Goal: Transaction & Acquisition: Purchase product/service

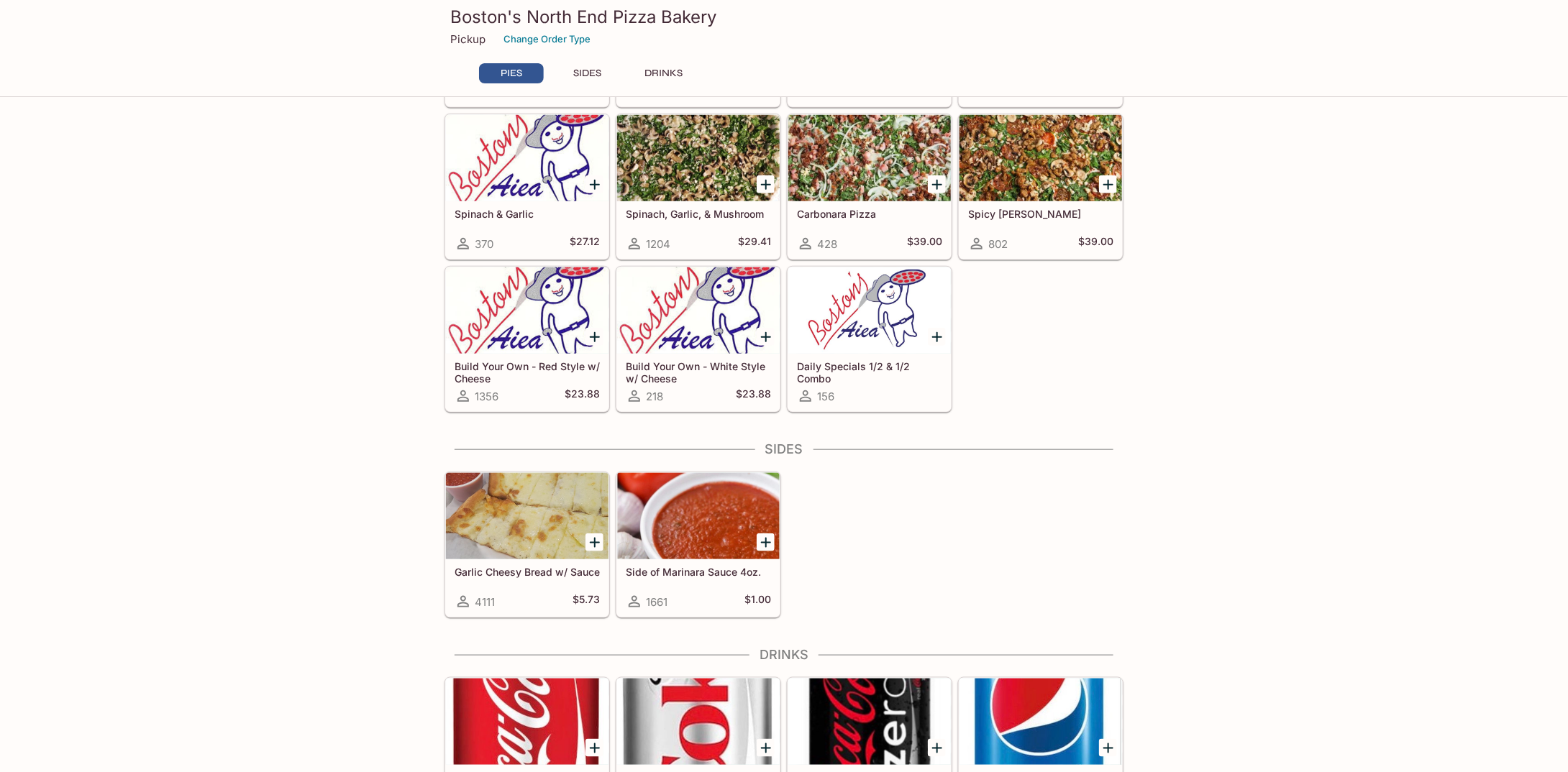
scroll to position [575, 0]
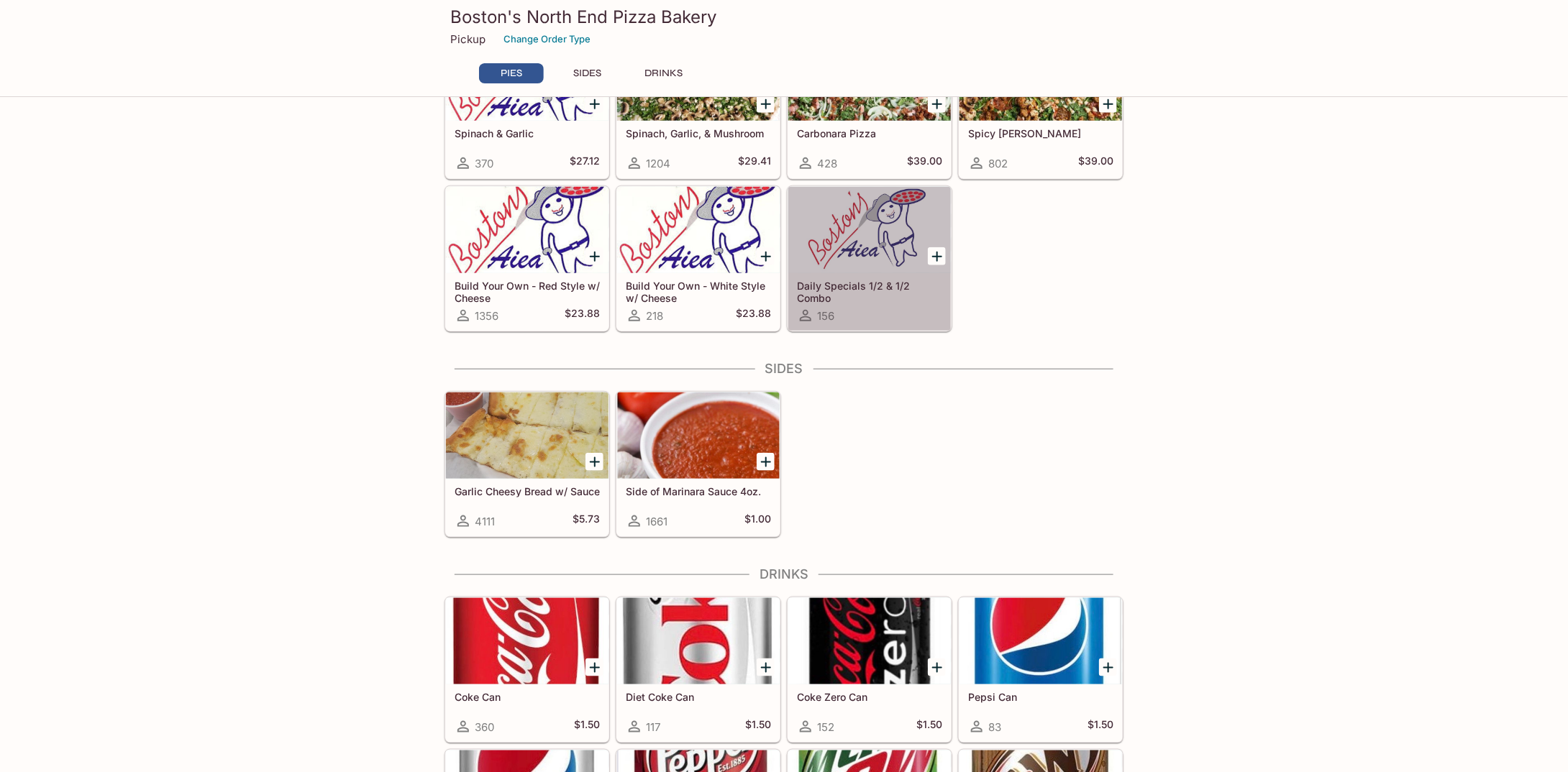
click at [872, 242] on div at bounding box center [870, 231] width 163 height 87
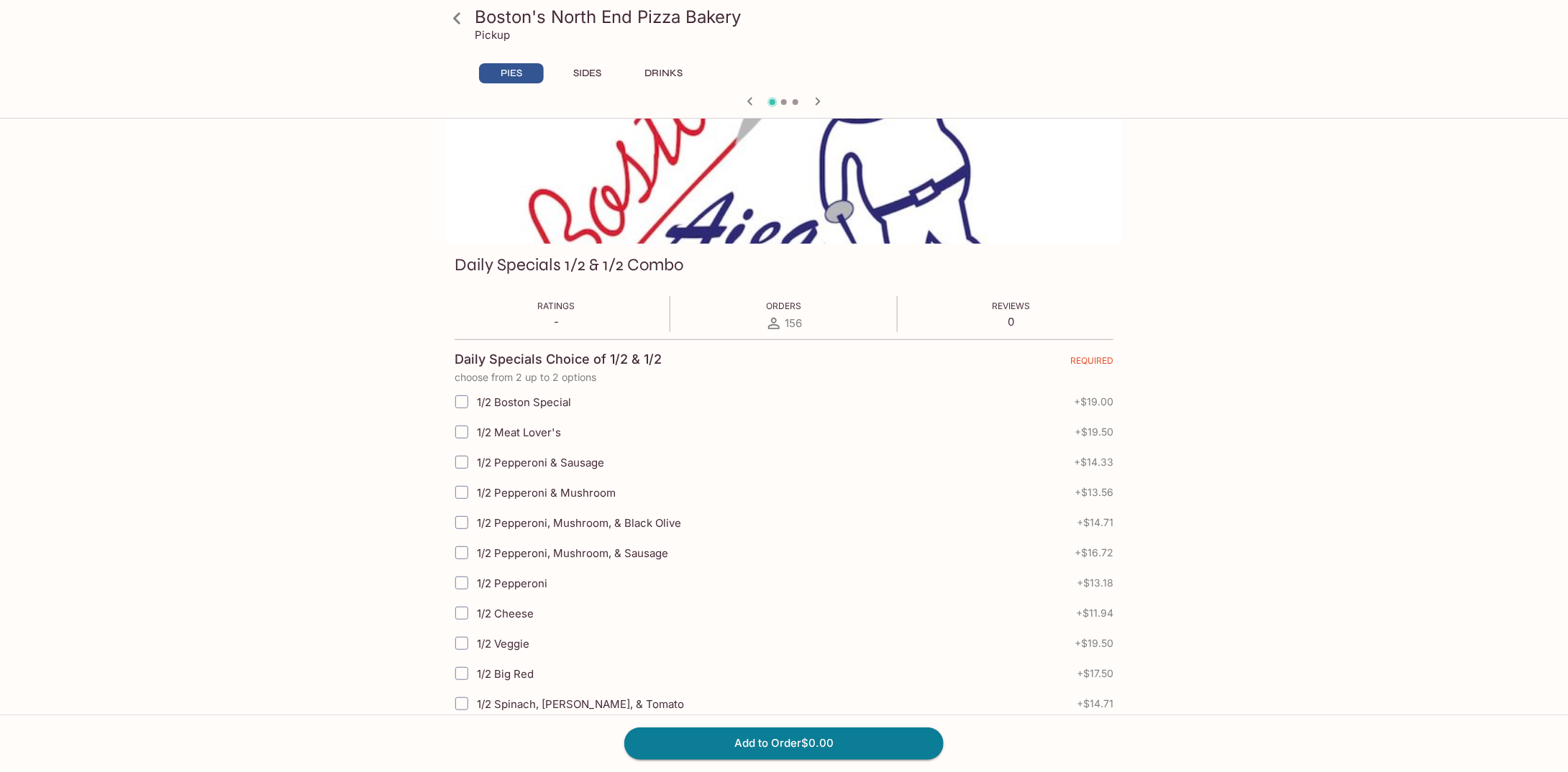
scroll to position [216, 0]
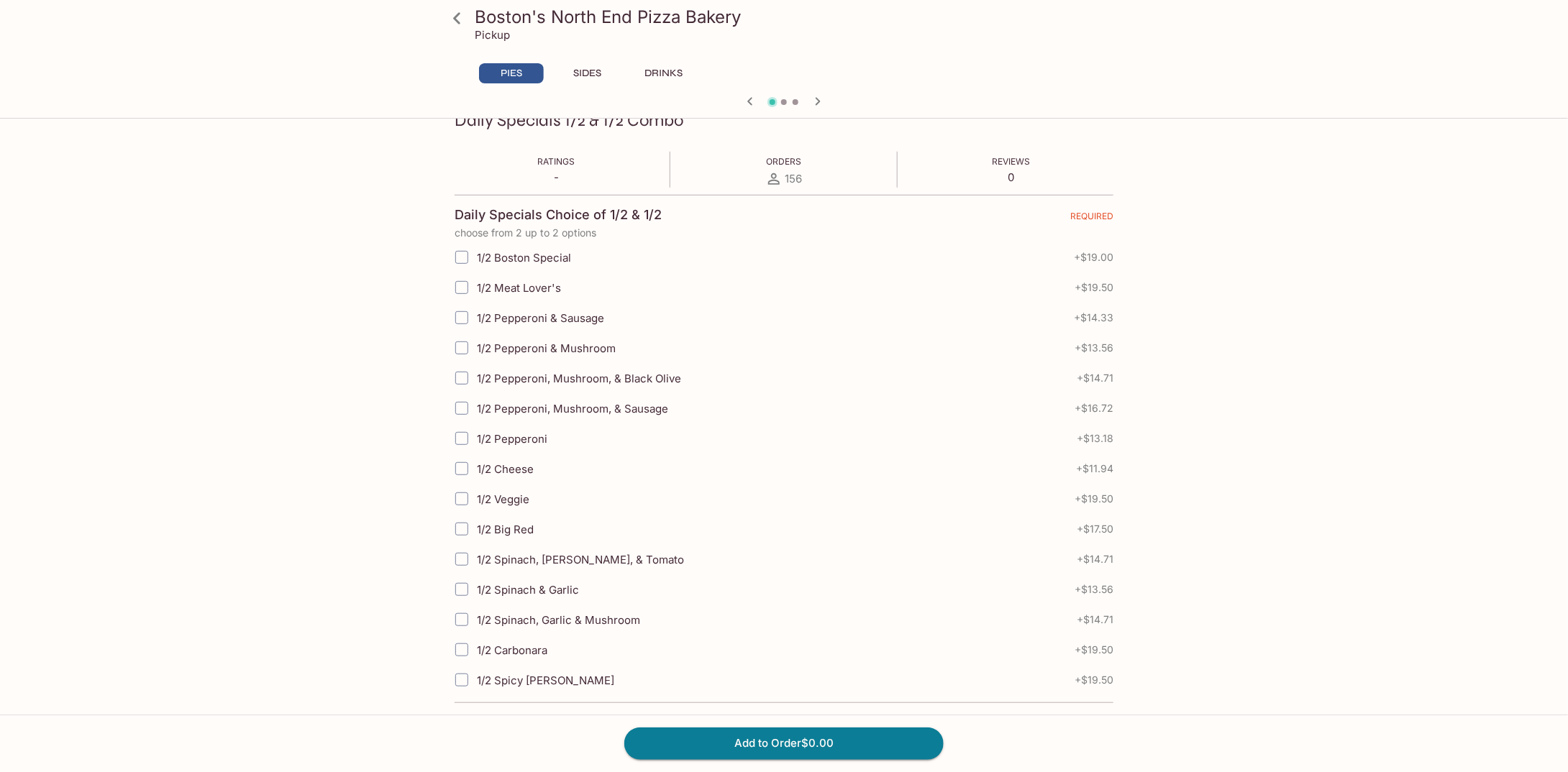
click at [467, 612] on input "1/2 Spinach, Garlic & Mushroom" at bounding box center [461, 619] width 29 height 29
checkbox input "true"
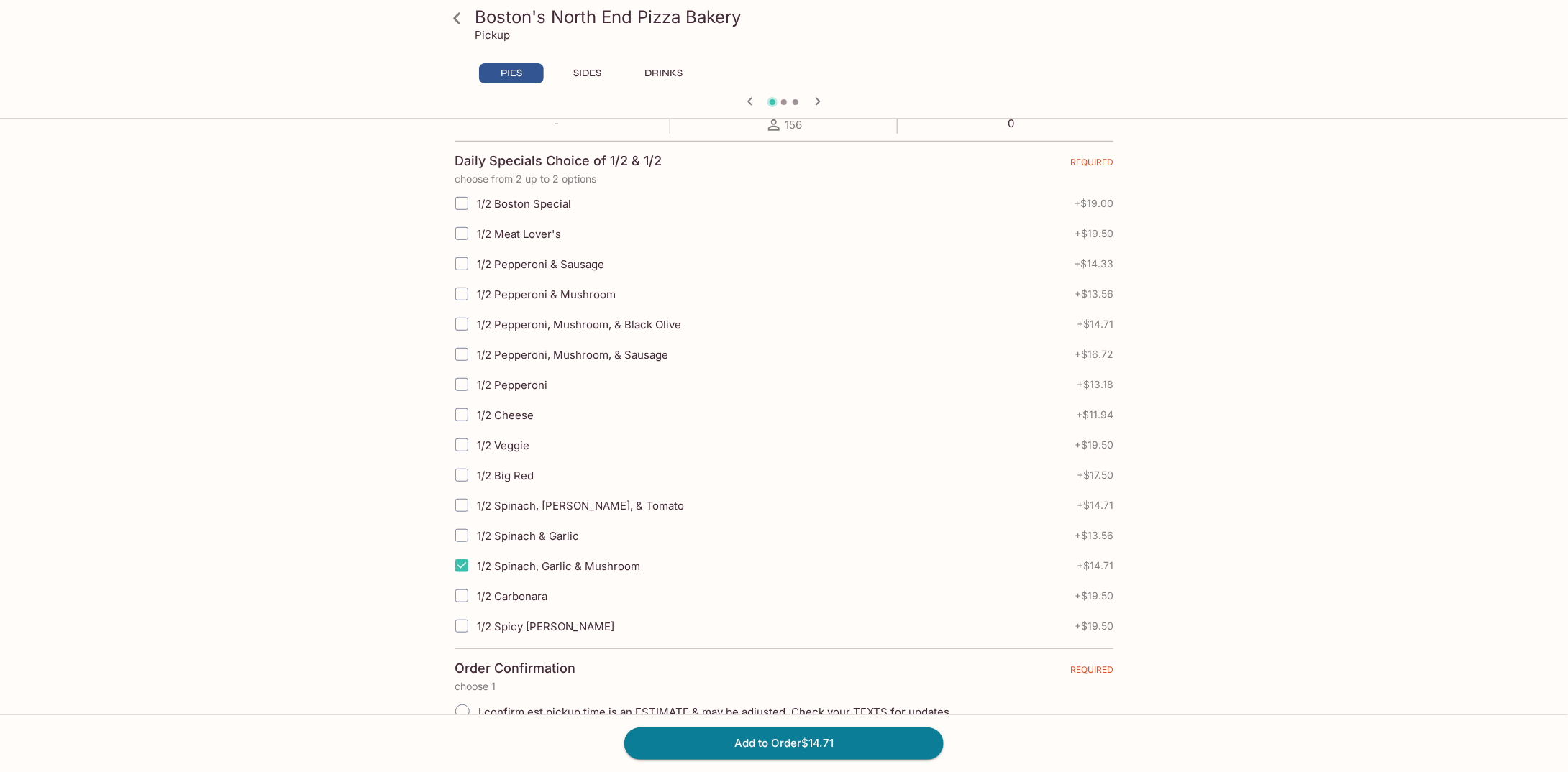
scroll to position [288, 0]
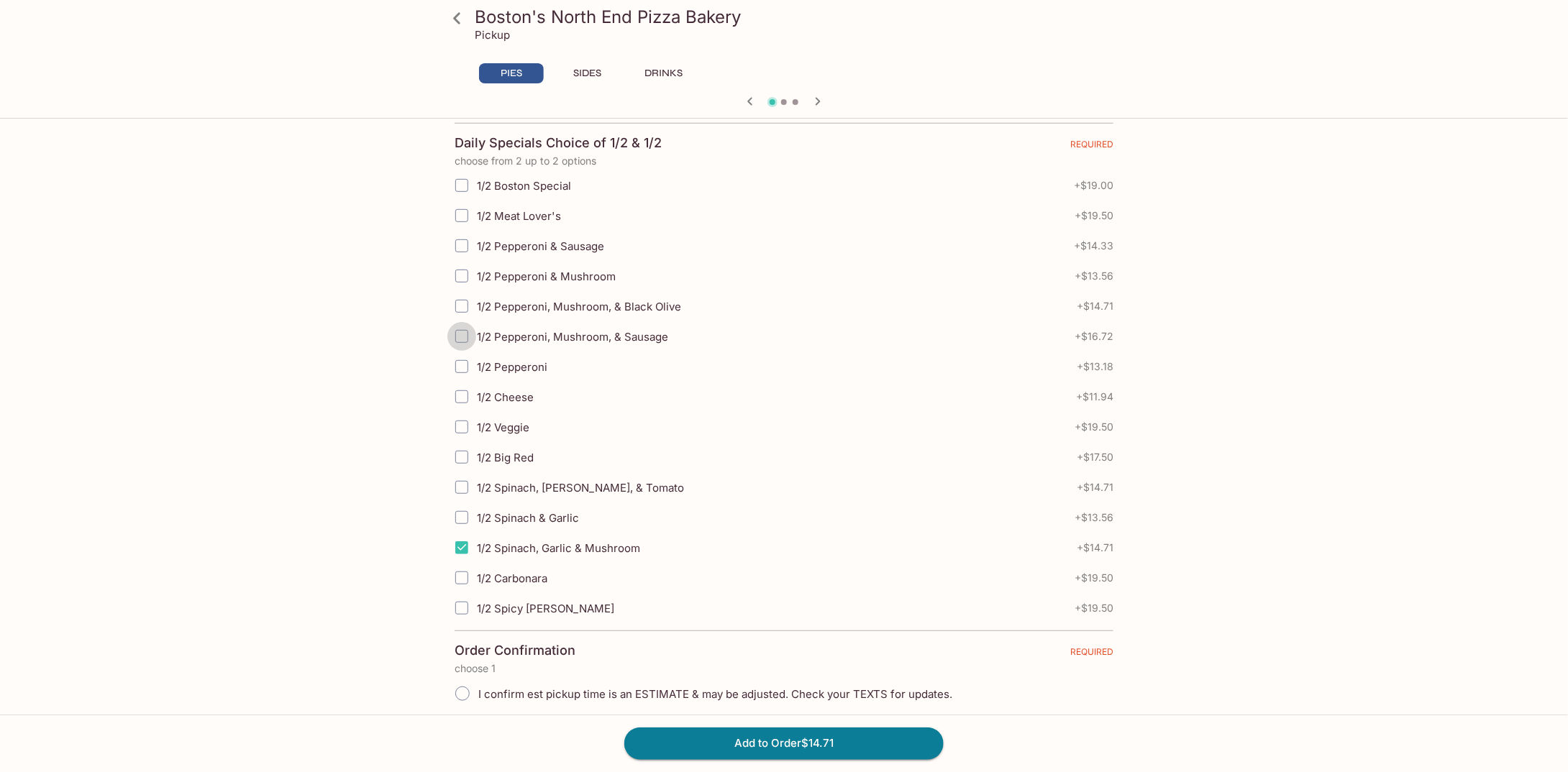
click at [461, 334] on input "1/2 Pepperoni, Mushroom, & Sausage" at bounding box center [461, 336] width 29 height 29
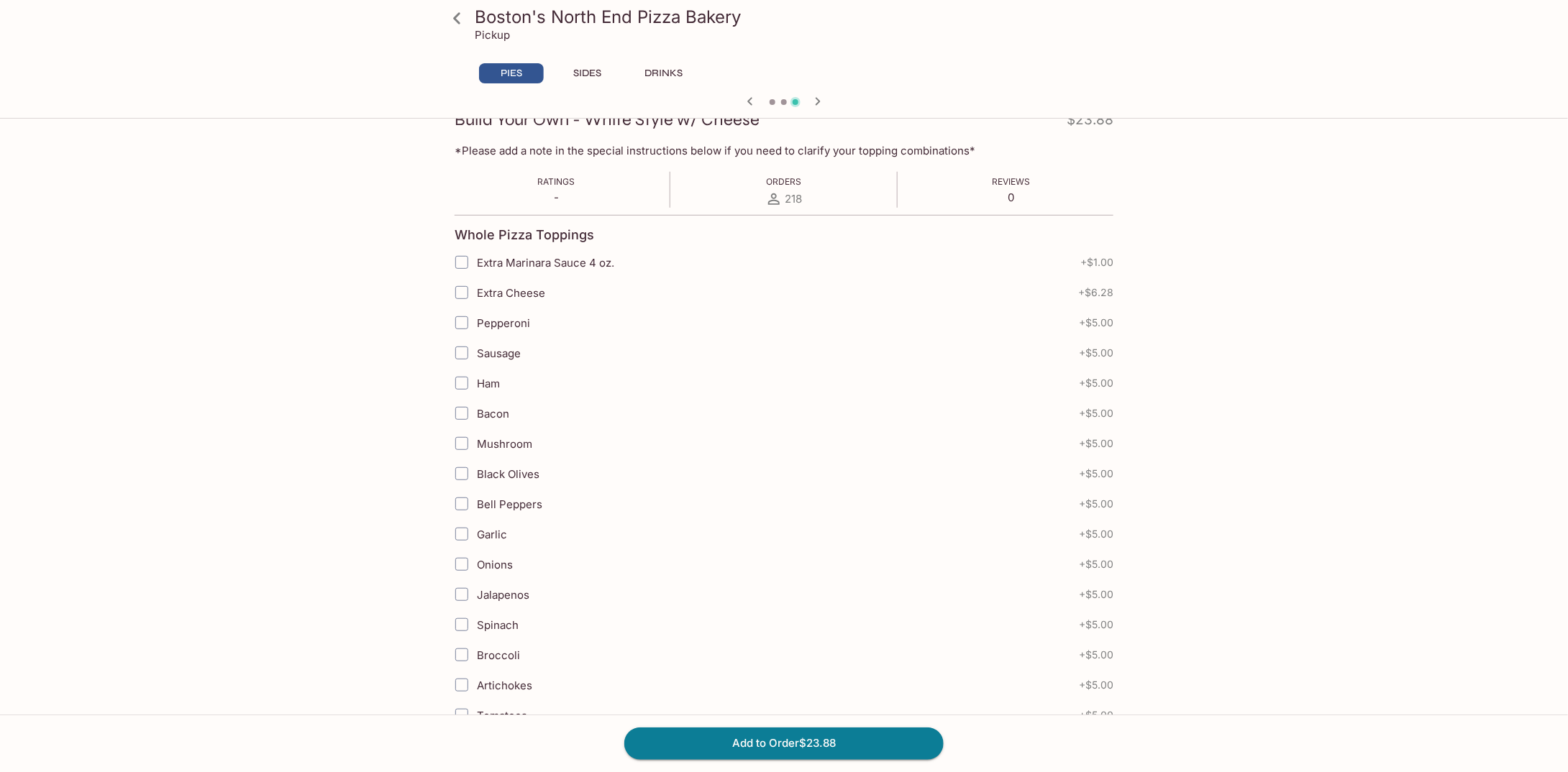
scroll to position [216, 0]
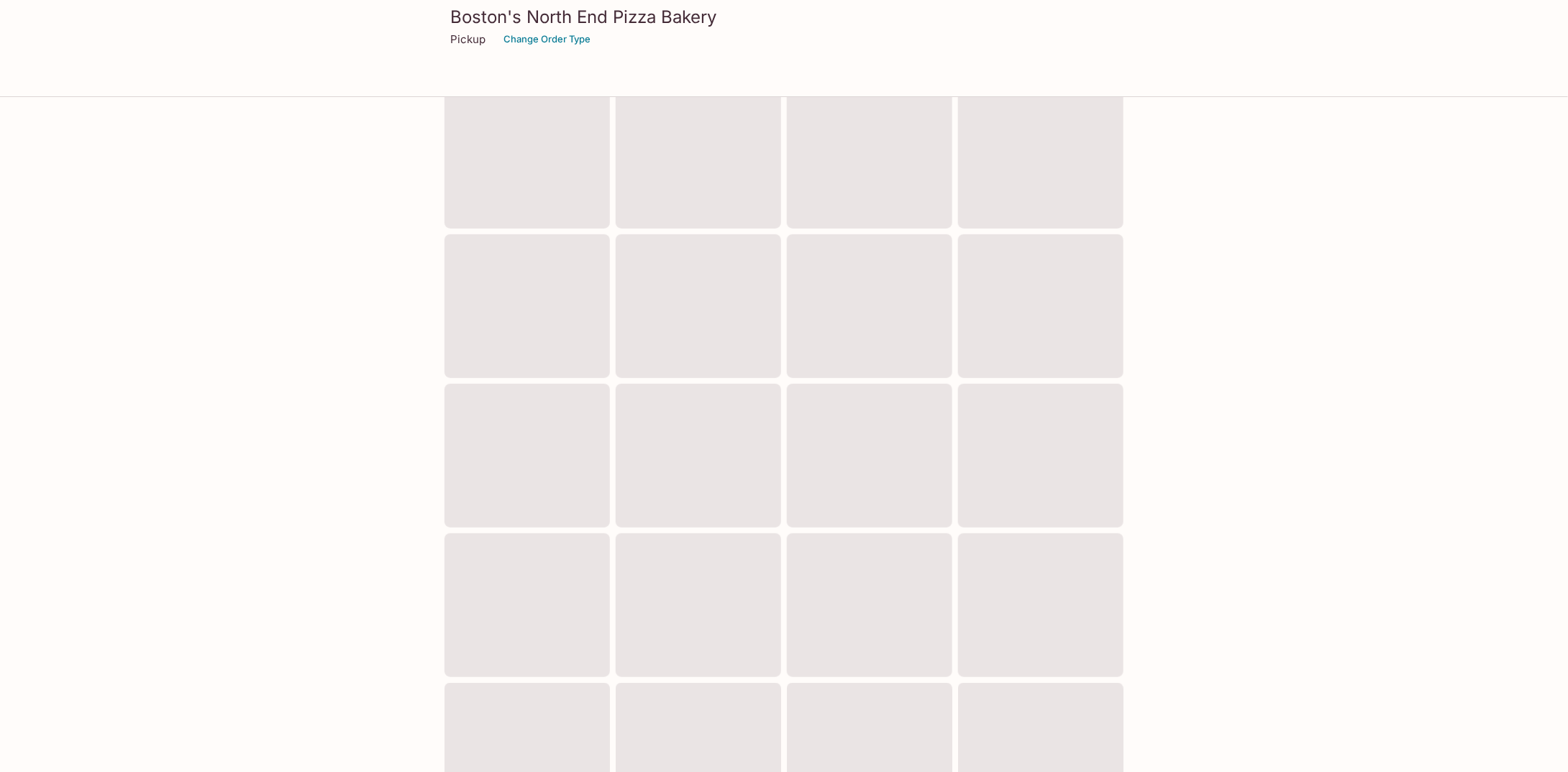
scroll to position [271, 0]
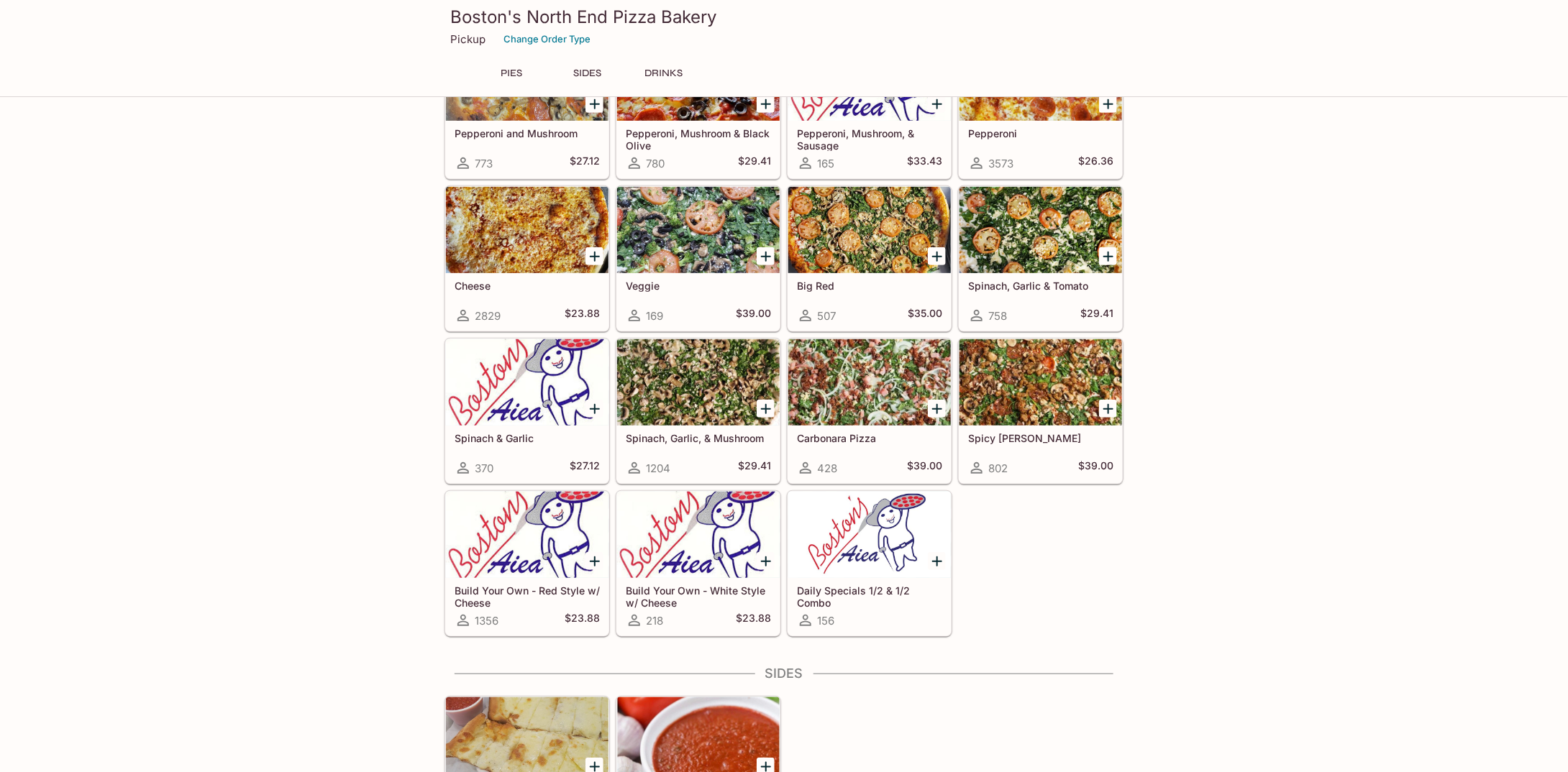
click at [858, 517] on div at bounding box center [870, 535] width 163 height 87
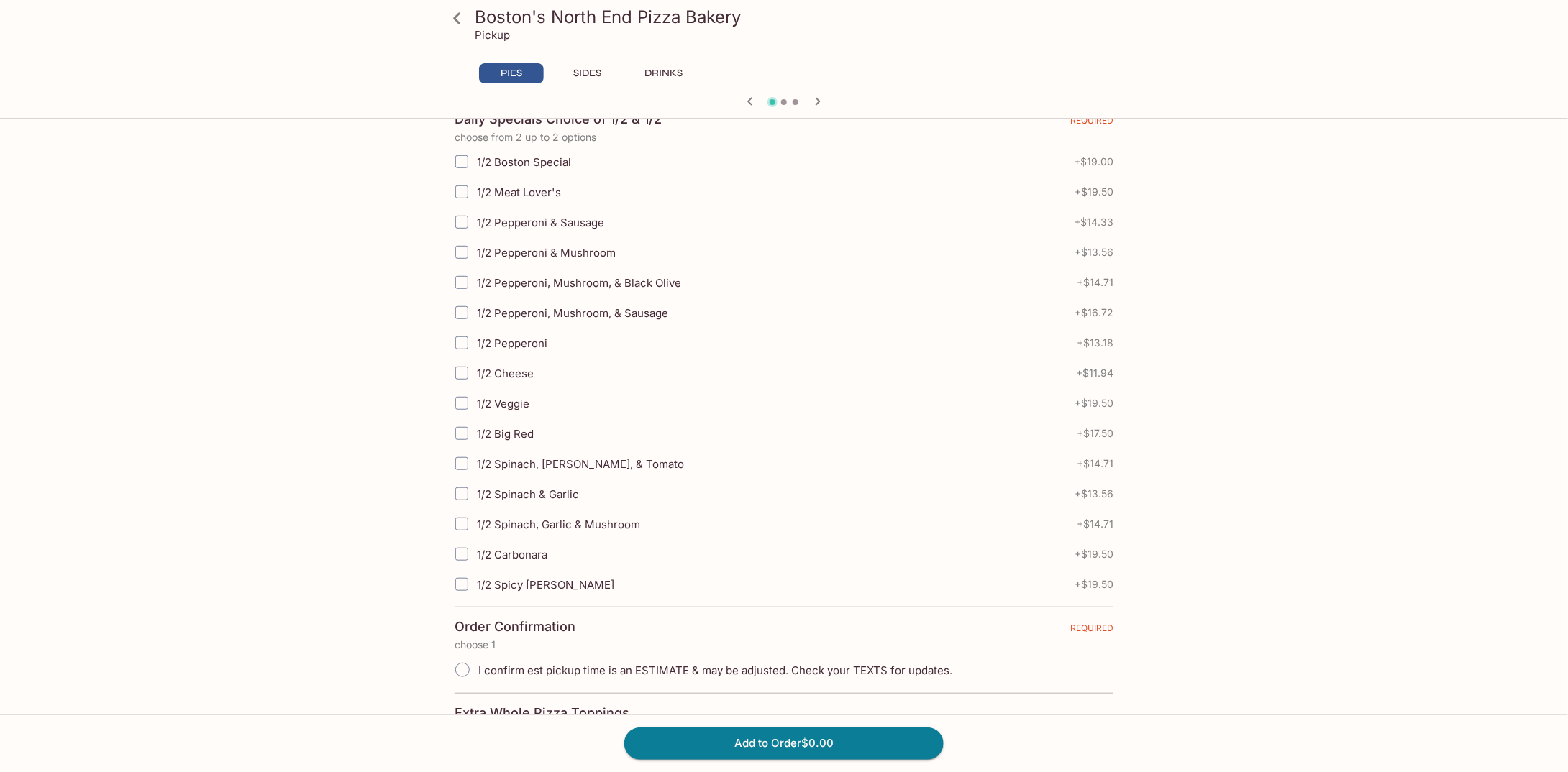
scroll to position [288, 0]
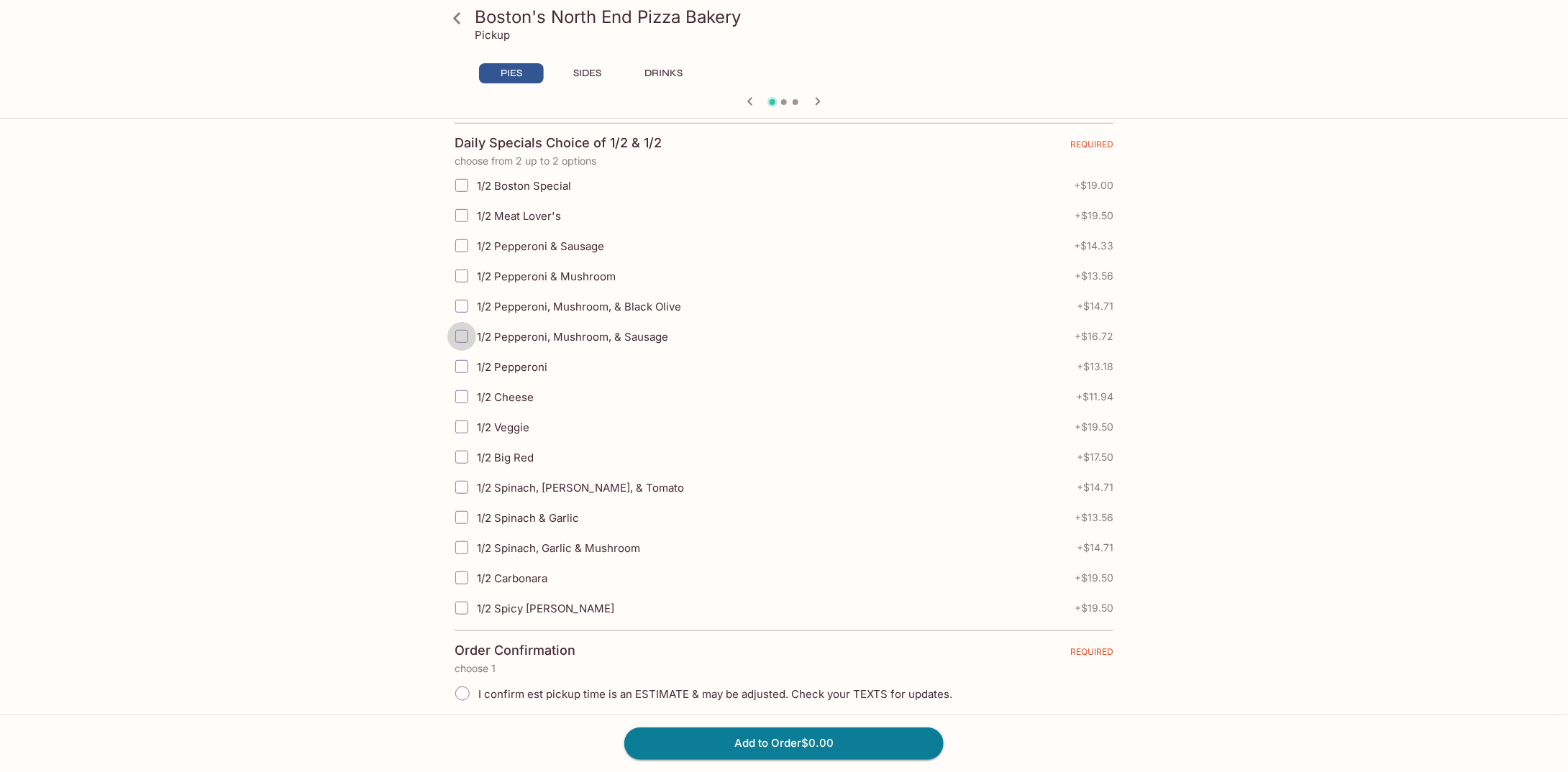
click at [468, 331] on input "1/2 Pepperoni, Mushroom, & Sausage" at bounding box center [461, 336] width 29 height 29
checkbox input "true"
click at [464, 536] on input "1/2 Spinach, Garlic & Mushroom" at bounding box center [461, 548] width 29 height 29
checkbox input "true"
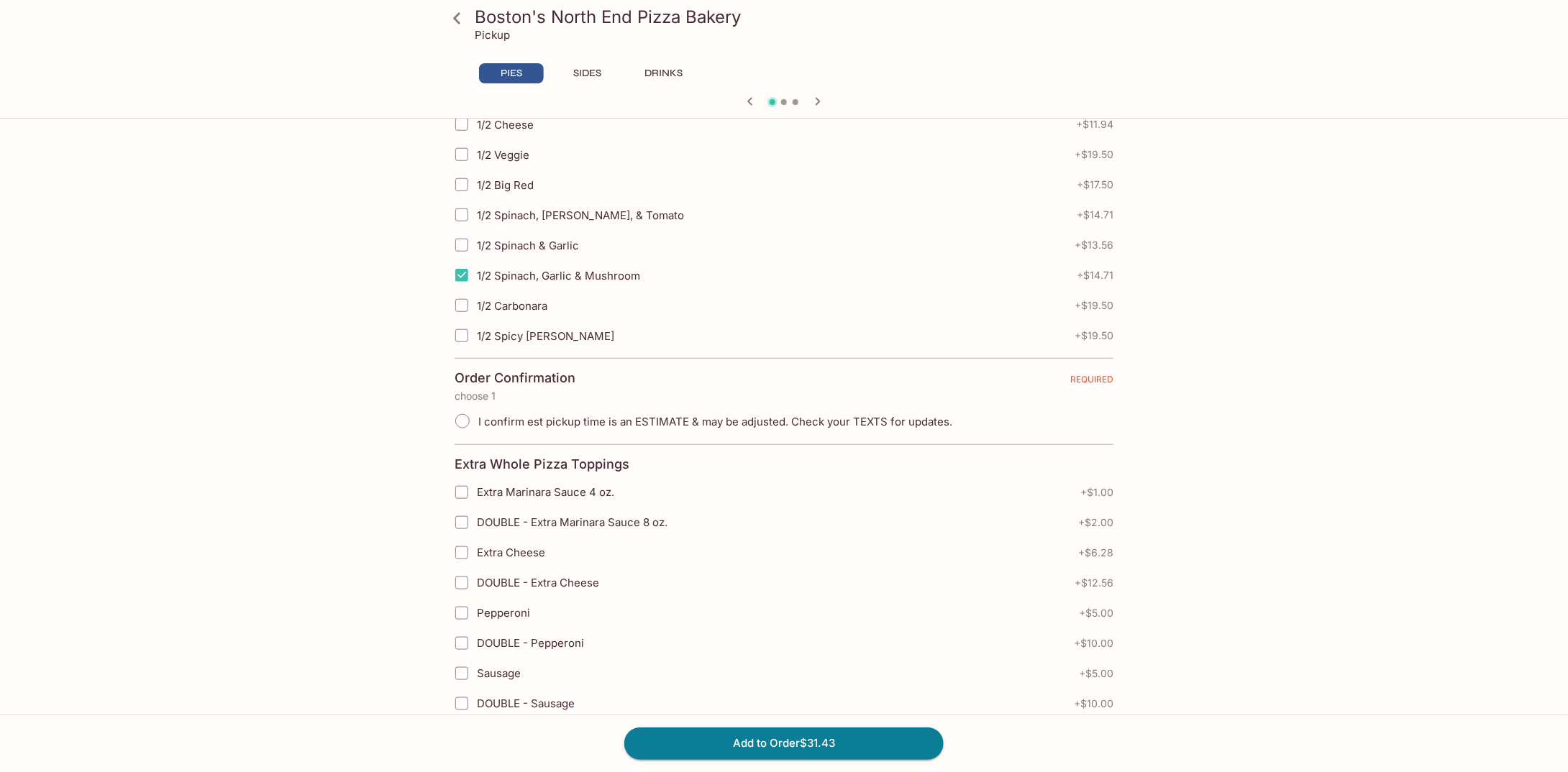
scroll to position [575, 0]
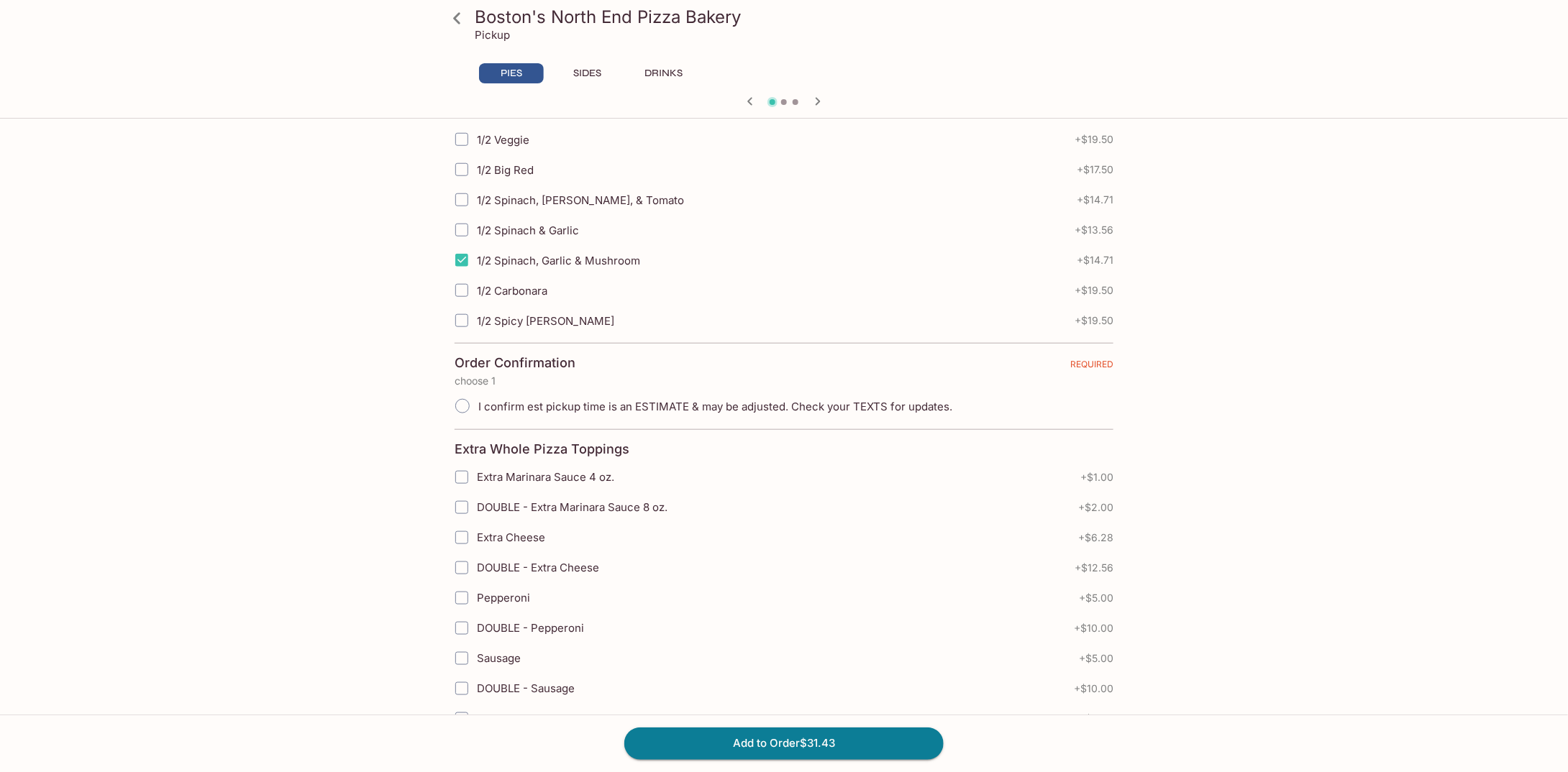
click at [464, 397] on input "I confirm est pickup time is an ESTIMATE & may be adjusted. Check your TEXTS fo…" at bounding box center [462, 406] width 30 height 30
radio input "true"
click at [841, 748] on button "Add to Order $31.43" at bounding box center [784, 744] width 320 height 31
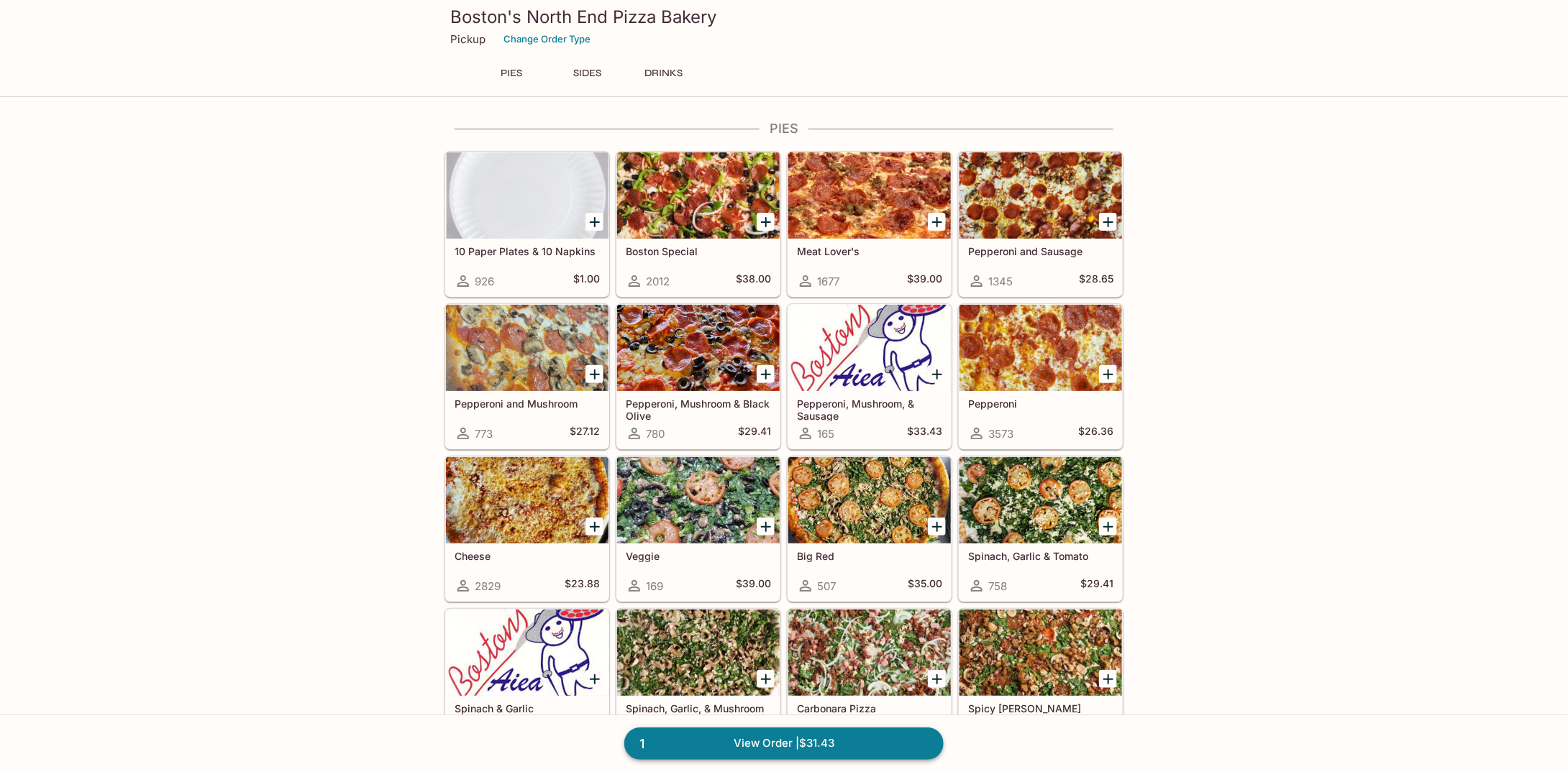
click at [831, 751] on link "1 View Order | $31.43" at bounding box center [784, 744] width 320 height 31
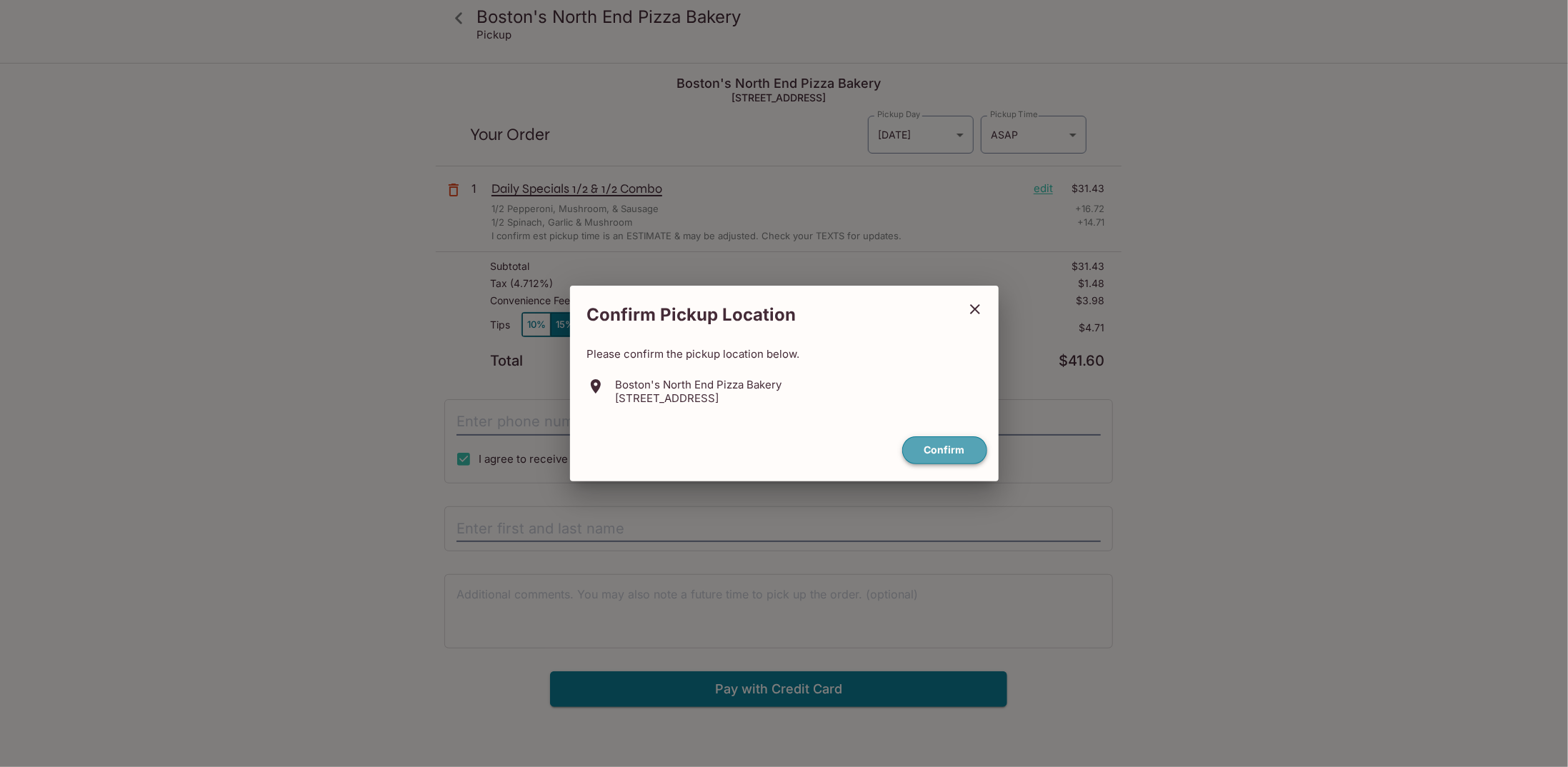
click at [947, 450] on button "Confirm" at bounding box center [944, 450] width 85 height 28
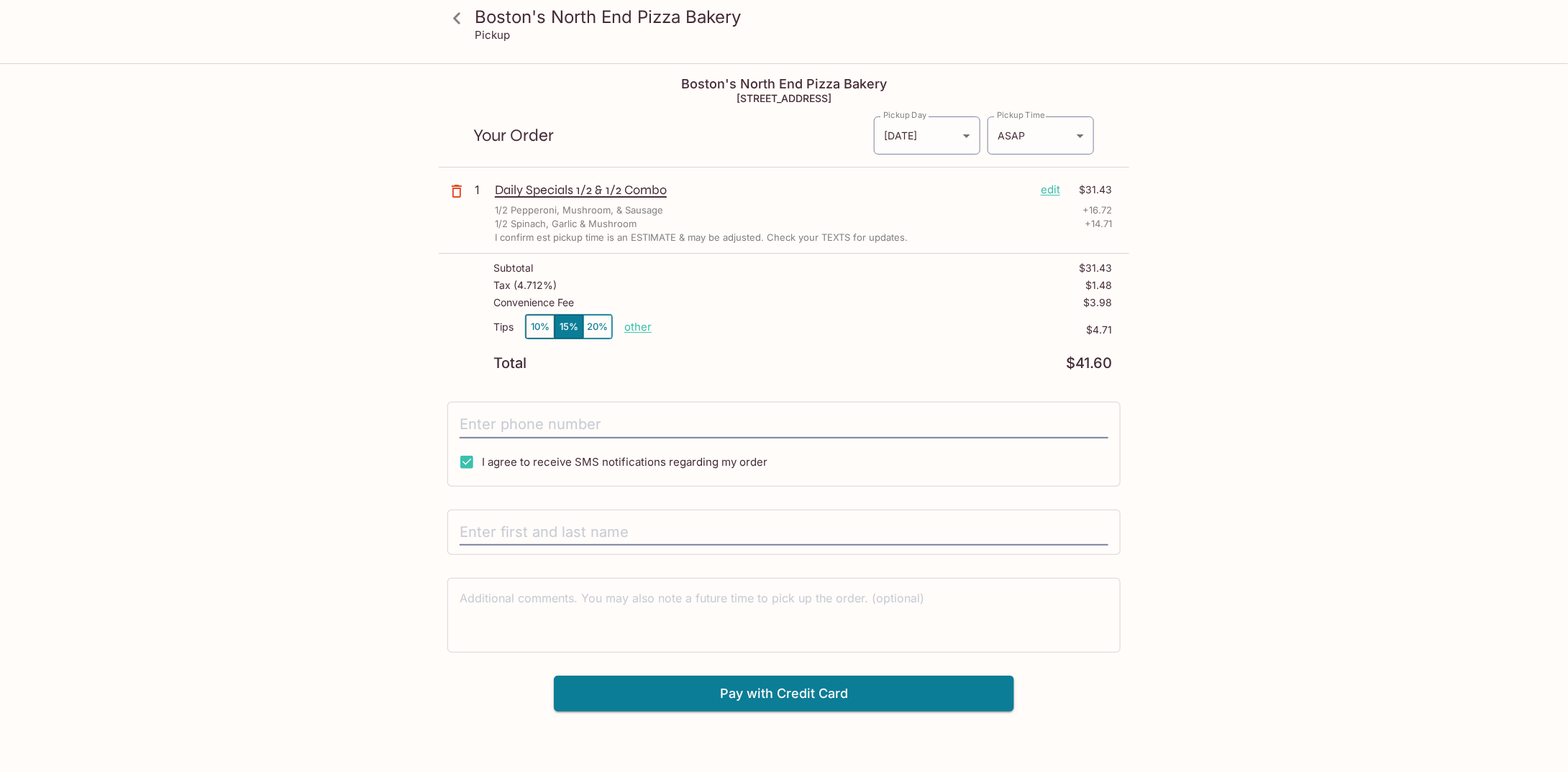
click at [464, 13] on icon at bounding box center [457, 18] width 25 height 25
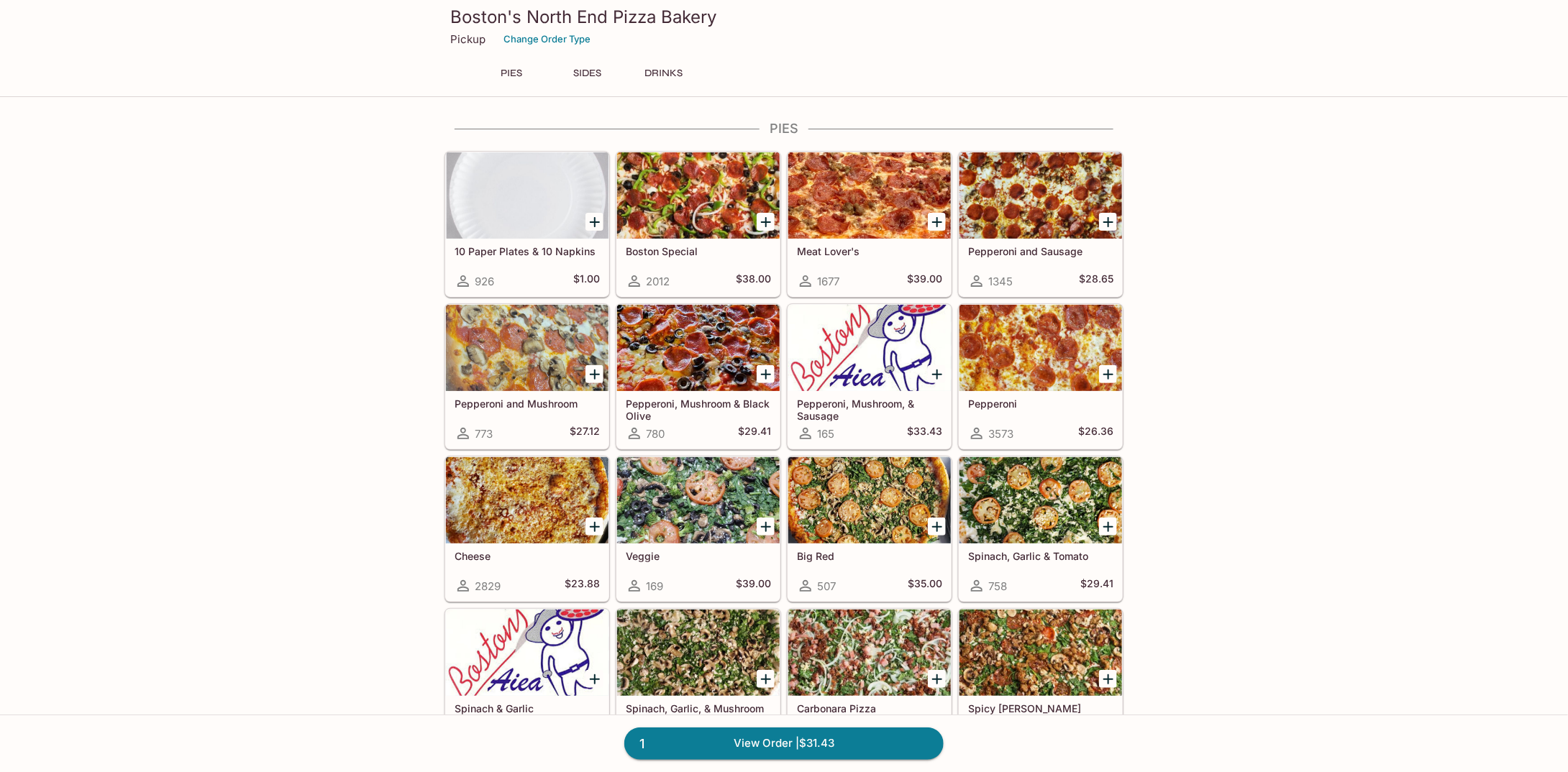
click at [587, 74] on button "SIDES" at bounding box center [587, 73] width 65 height 20
click at [917, 753] on link "1 View Order | $31.43" at bounding box center [784, 744] width 320 height 31
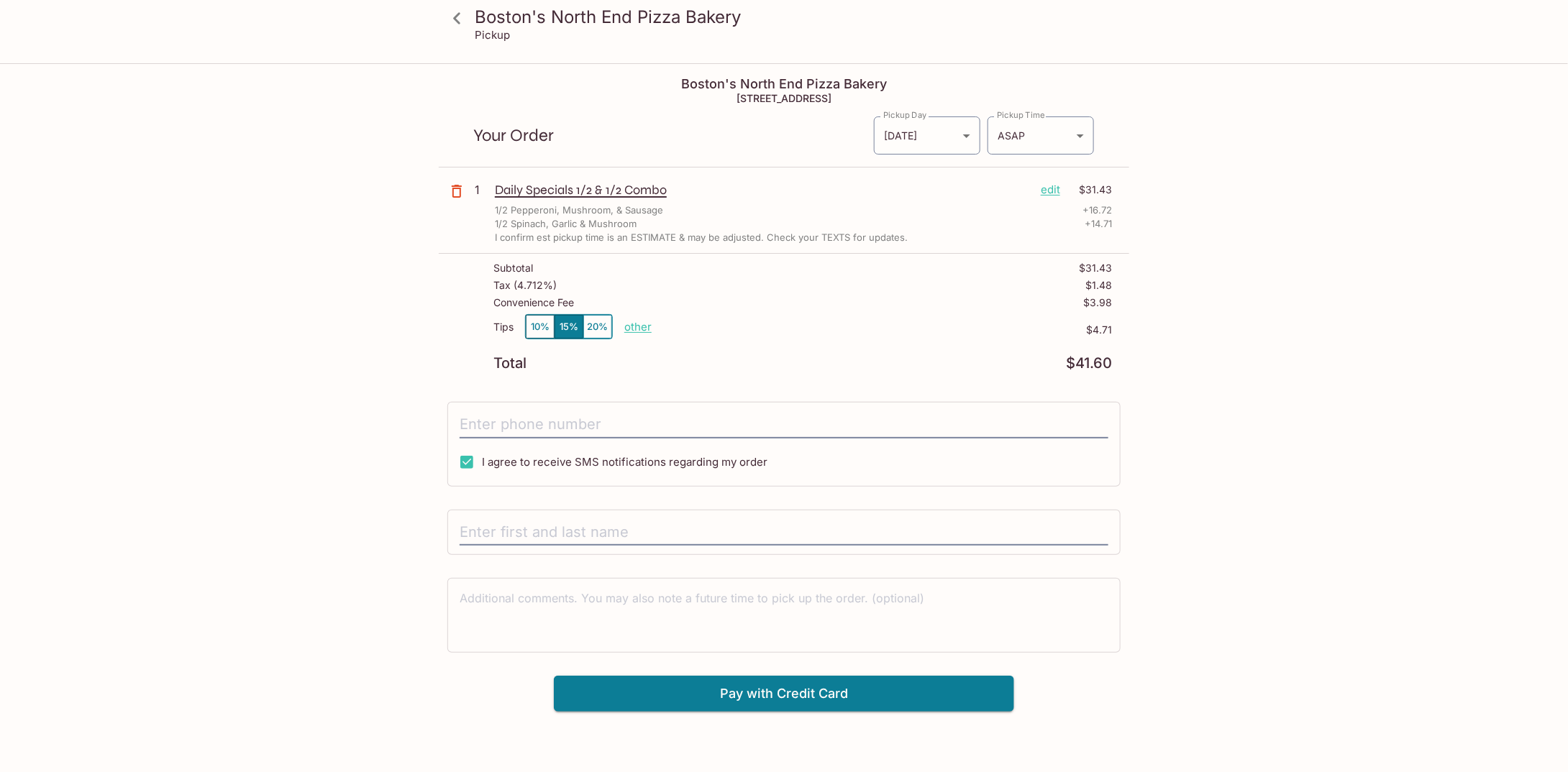
click at [597, 325] on button "20%" at bounding box center [597, 327] width 29 height 24
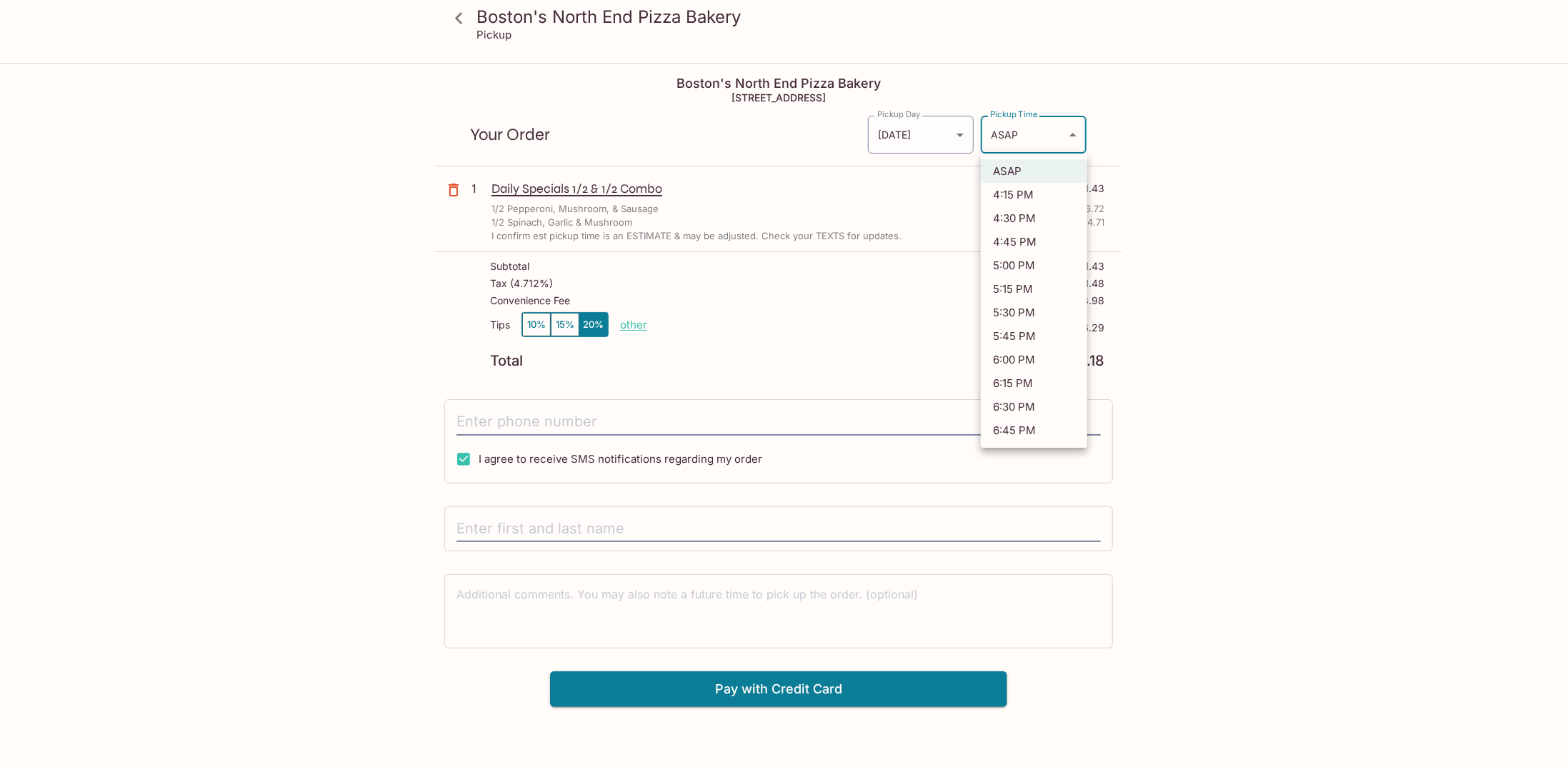
click at [1040, 131] on body "Boston's North End Pizza Bakery Pickup Boston's North End Pizza Bakery [STREET_…" at bounding box center [784, 447] width 1568 height 767
click at [1035, 256] on li "5:00 PM" at bounding box center [1034, 265] width 106 height 23
type input "[DATE]T03:00:58.000000Z"
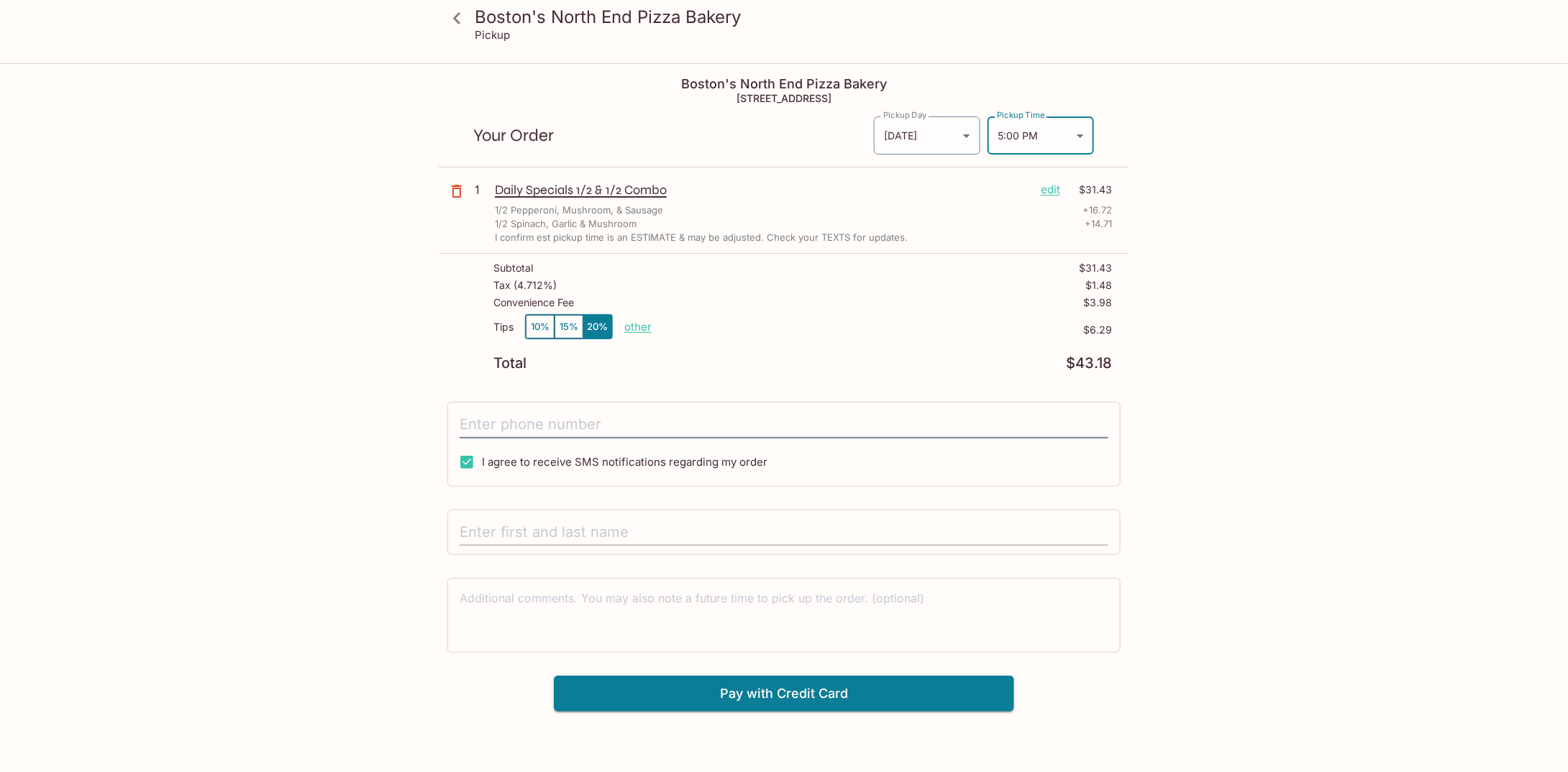
click at [590, 530] on input "text" at bounding box center [784, 533] width 649 height 28
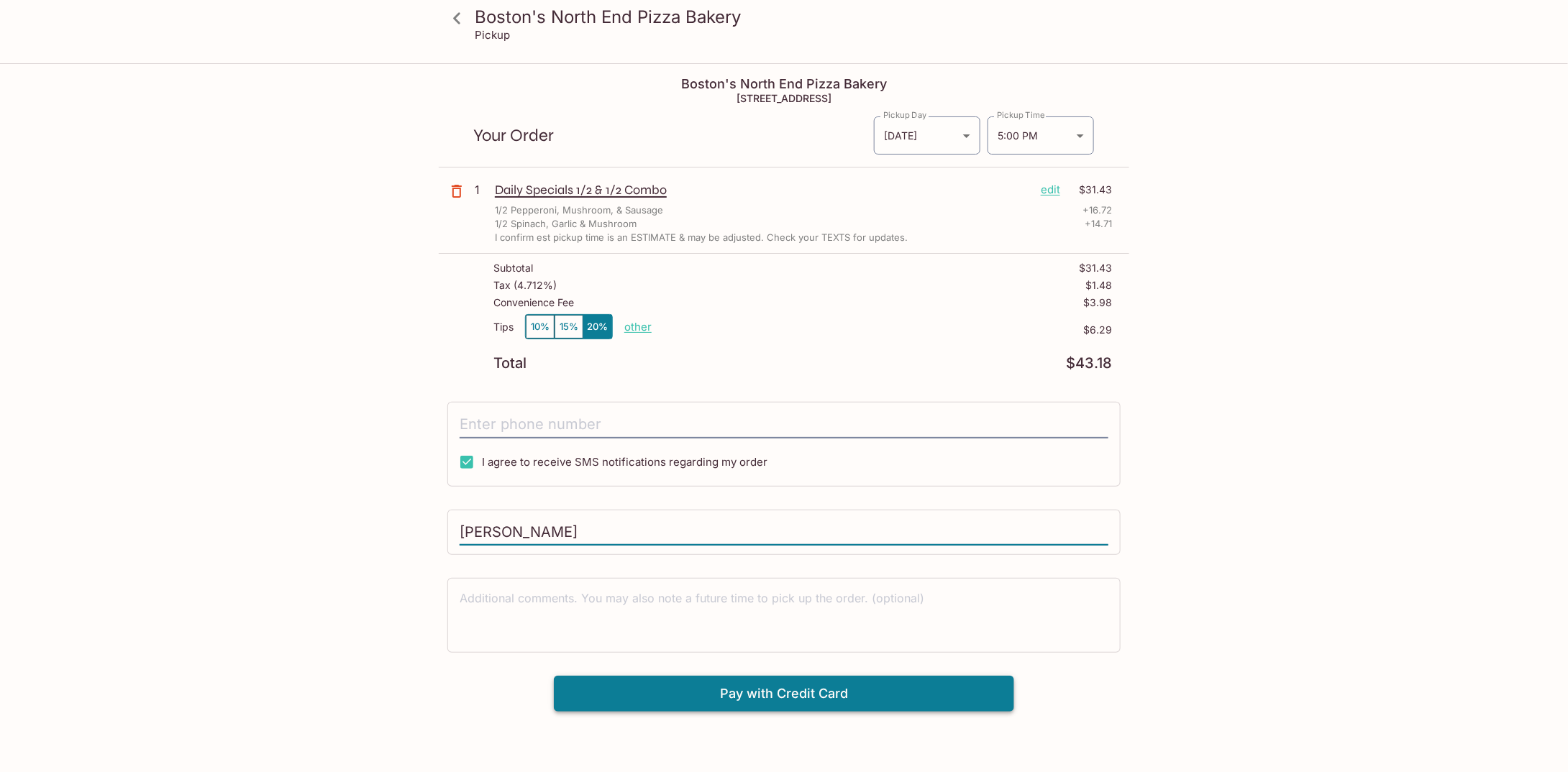
type input "[PERSON_NAME]"
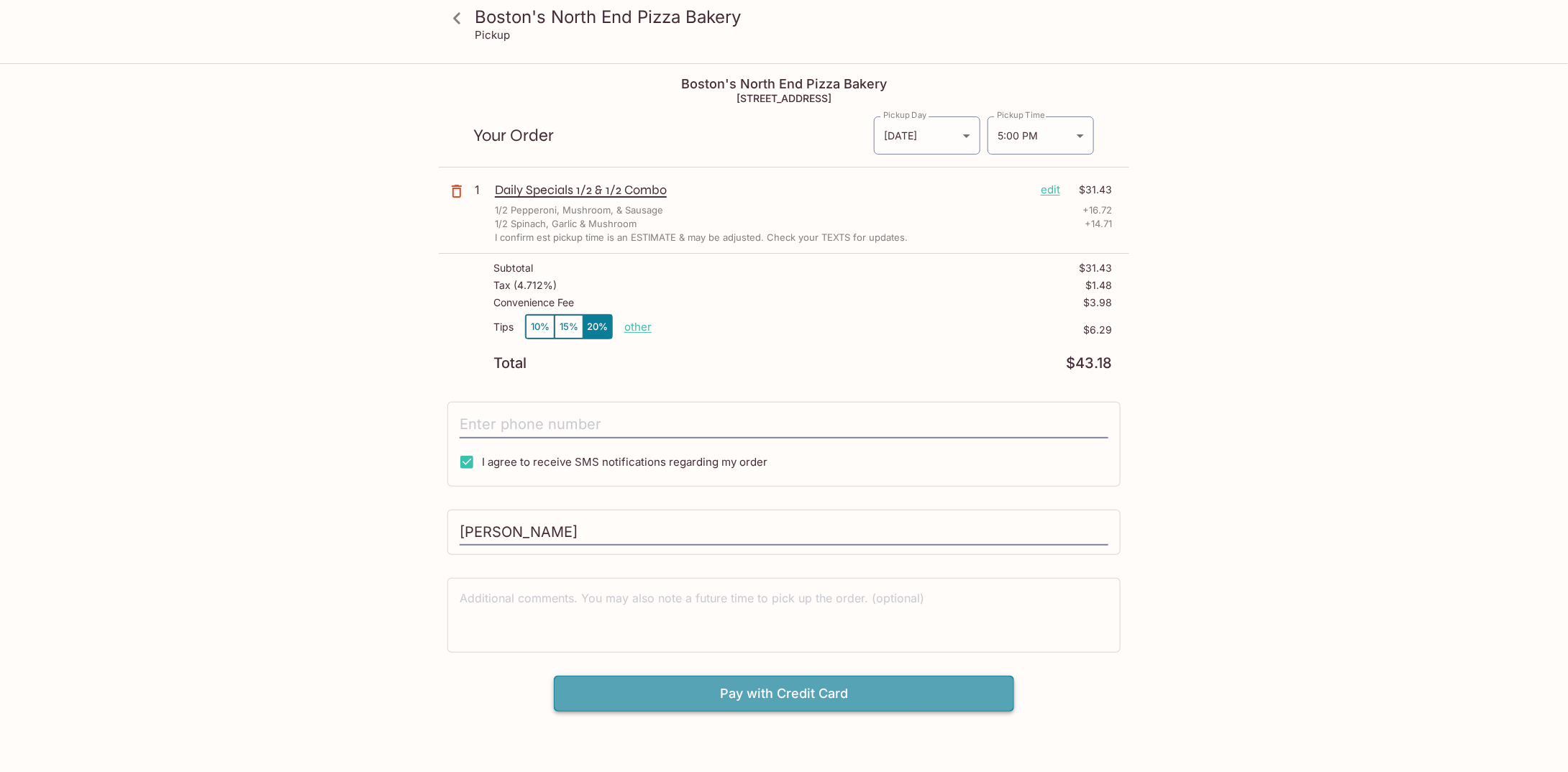
click at [795, 689] on button "Pay with Credit Card" at bounding box center [784, 694] width 460 height 36
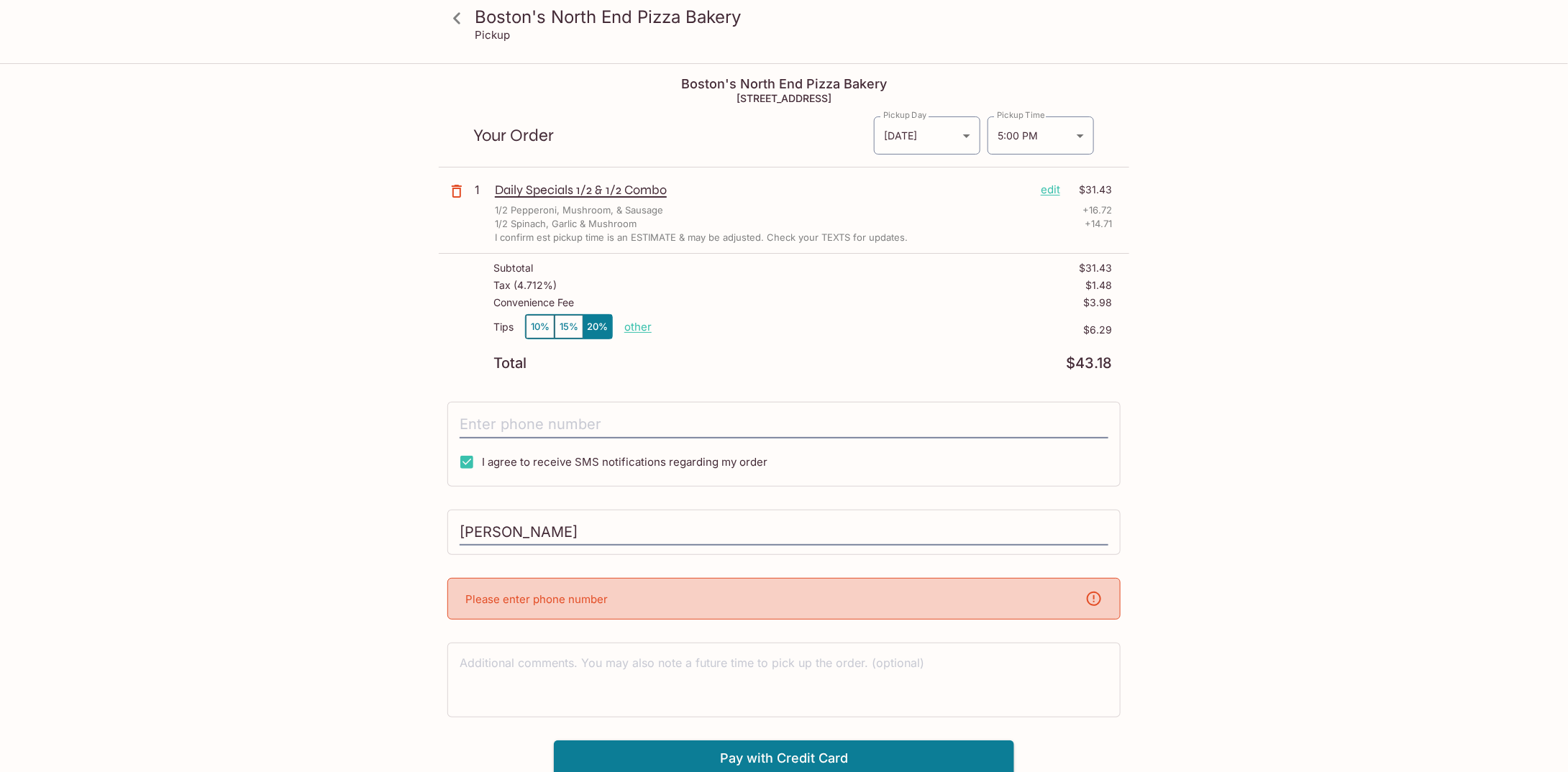
click at [734, 593] on div "Please enter phone number" at bounding box center [783, 599] width 673 height 42
drag, startPoint x: 613, startPoint y: 599, endPoint x: 582, endPoint y: 615, distance: 34.9
click at [613, 598] on div "Please enter phone number" at bounding box center [783, 599] width 673 height 42
click at [547, 599] on p "Please enter phone number" at bounding box center [536, 599] width 142 height 13
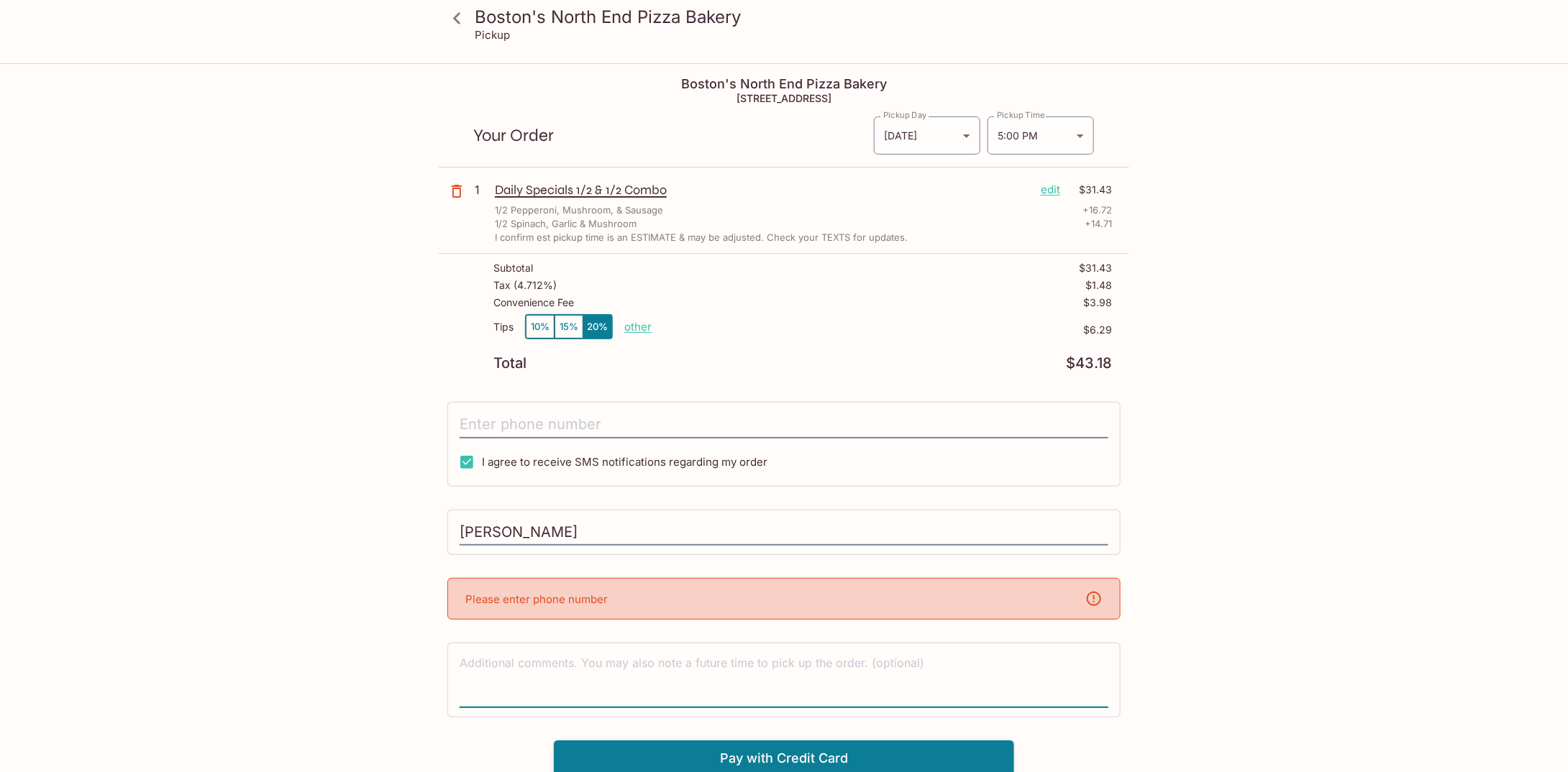
click at [544, 656] on textarea at bounding box center [784, 680] width 649 height 50
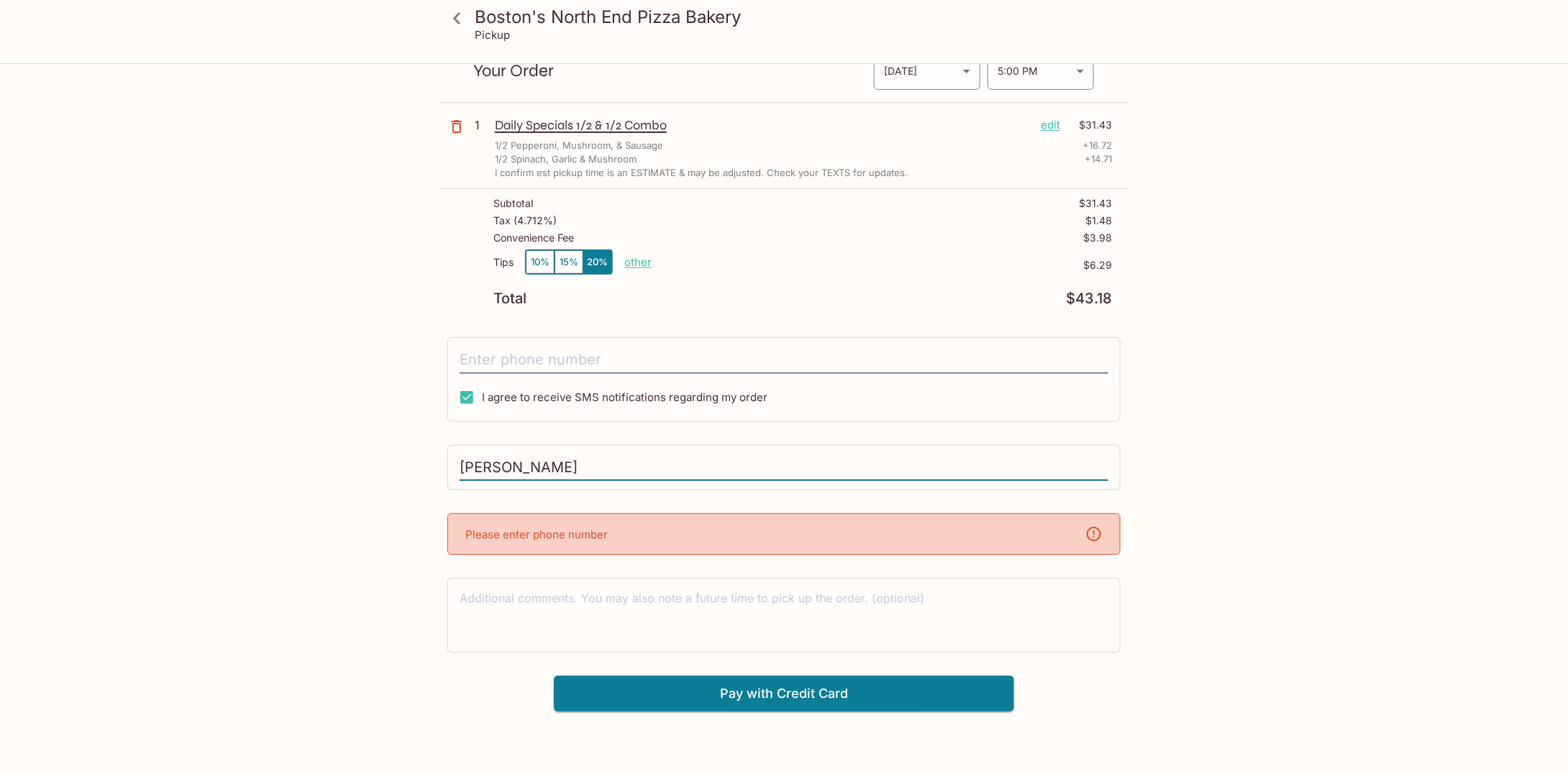
click at [646, 460] on input "[PERSON_NAME]" at bounding box center [784, 468] width 649 height 28
click at [717, 513] on div "Please enter phone number" at bounding box center [783, 534] width 673 height 42
click at [1056, 523] on div "Please enter phone number" at bounding box center [783, 534] width 673 height 42
click at [538, 350] on input "tel" at bounding box center [784, 360] width 649 height 28
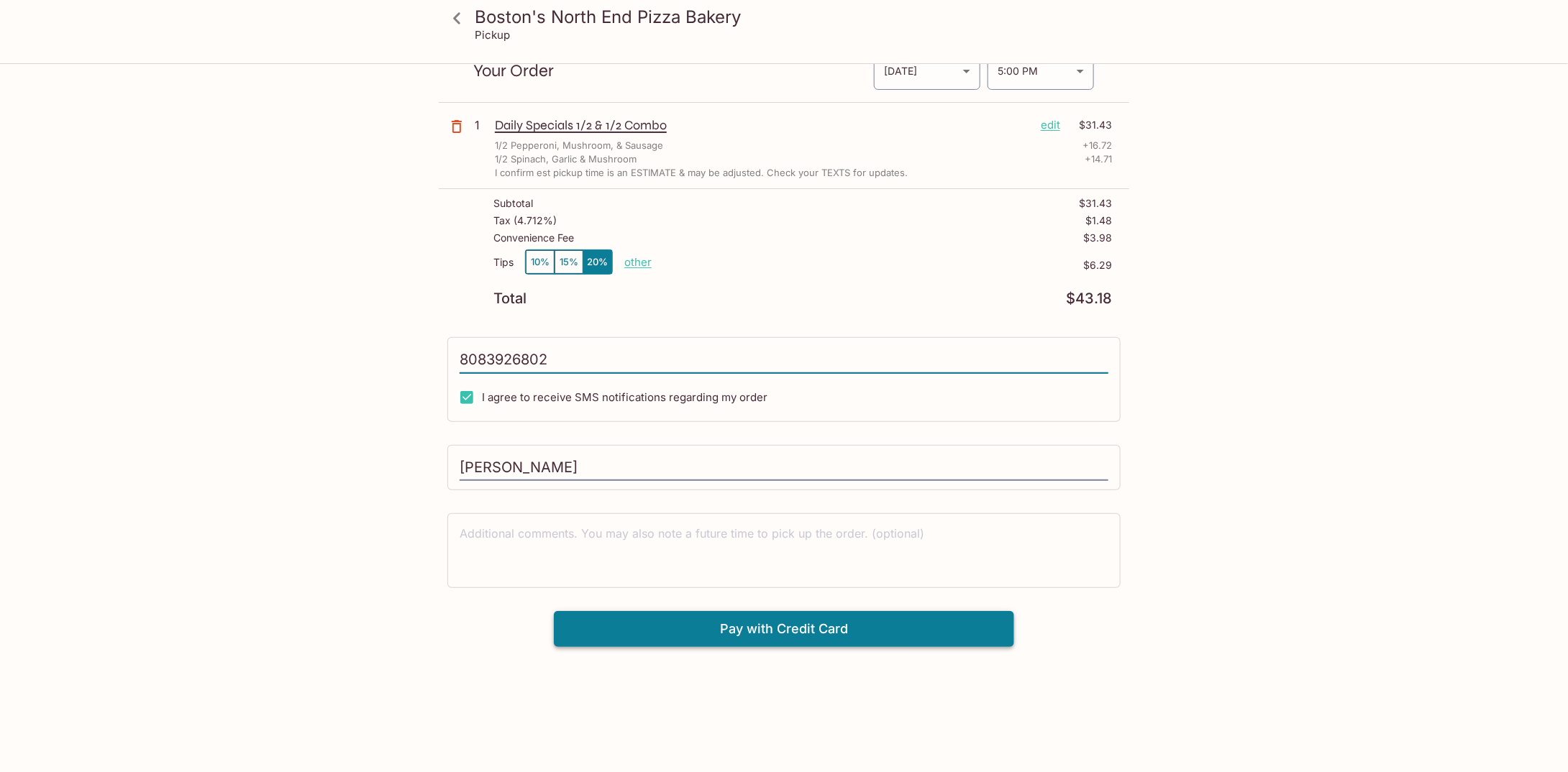
click at [741, 622] on button "Pay with Credit Card" at bounding box center [784, 630] width 460 height 36
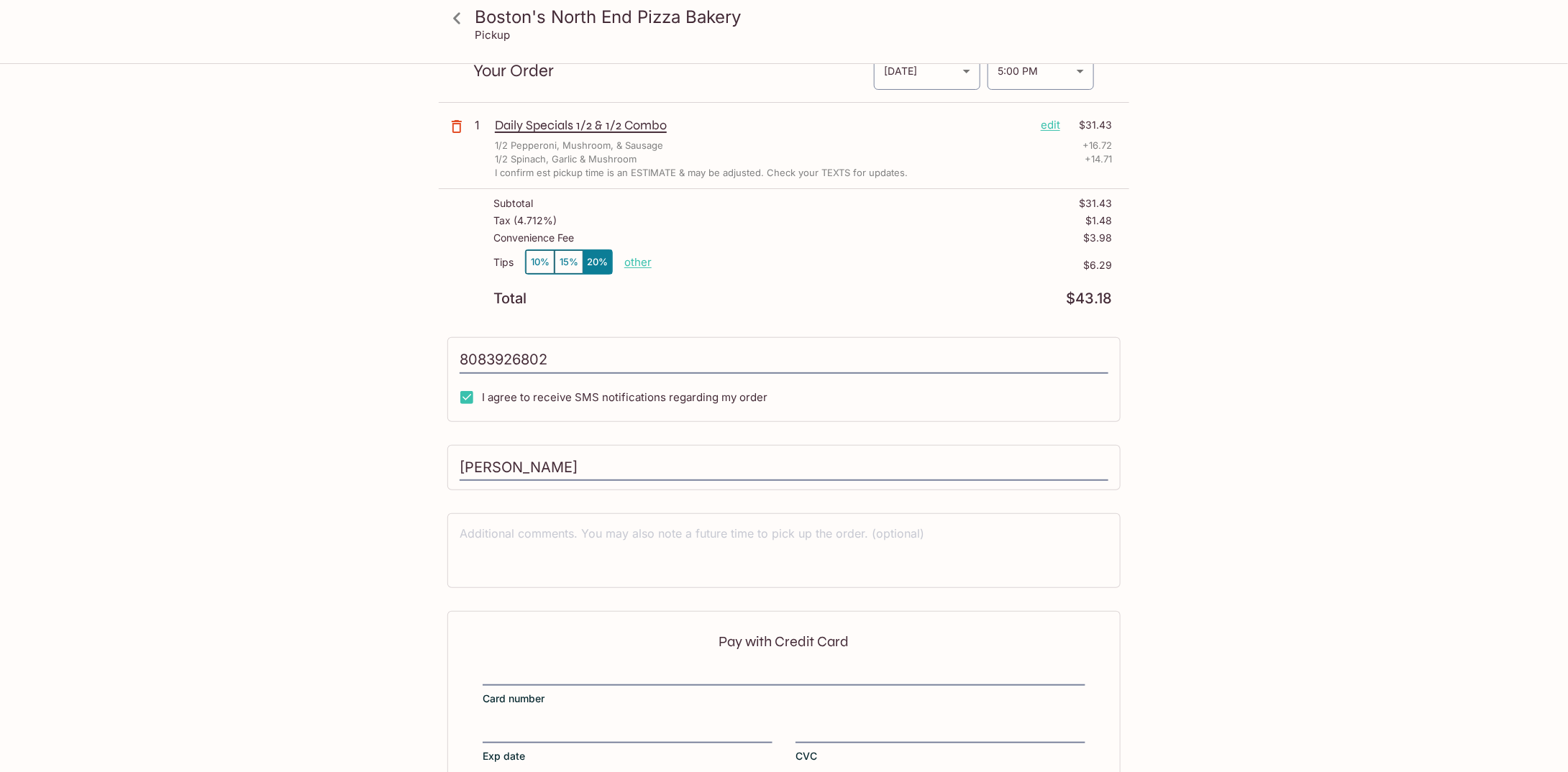
type input "[PHONE_NUMBER]"
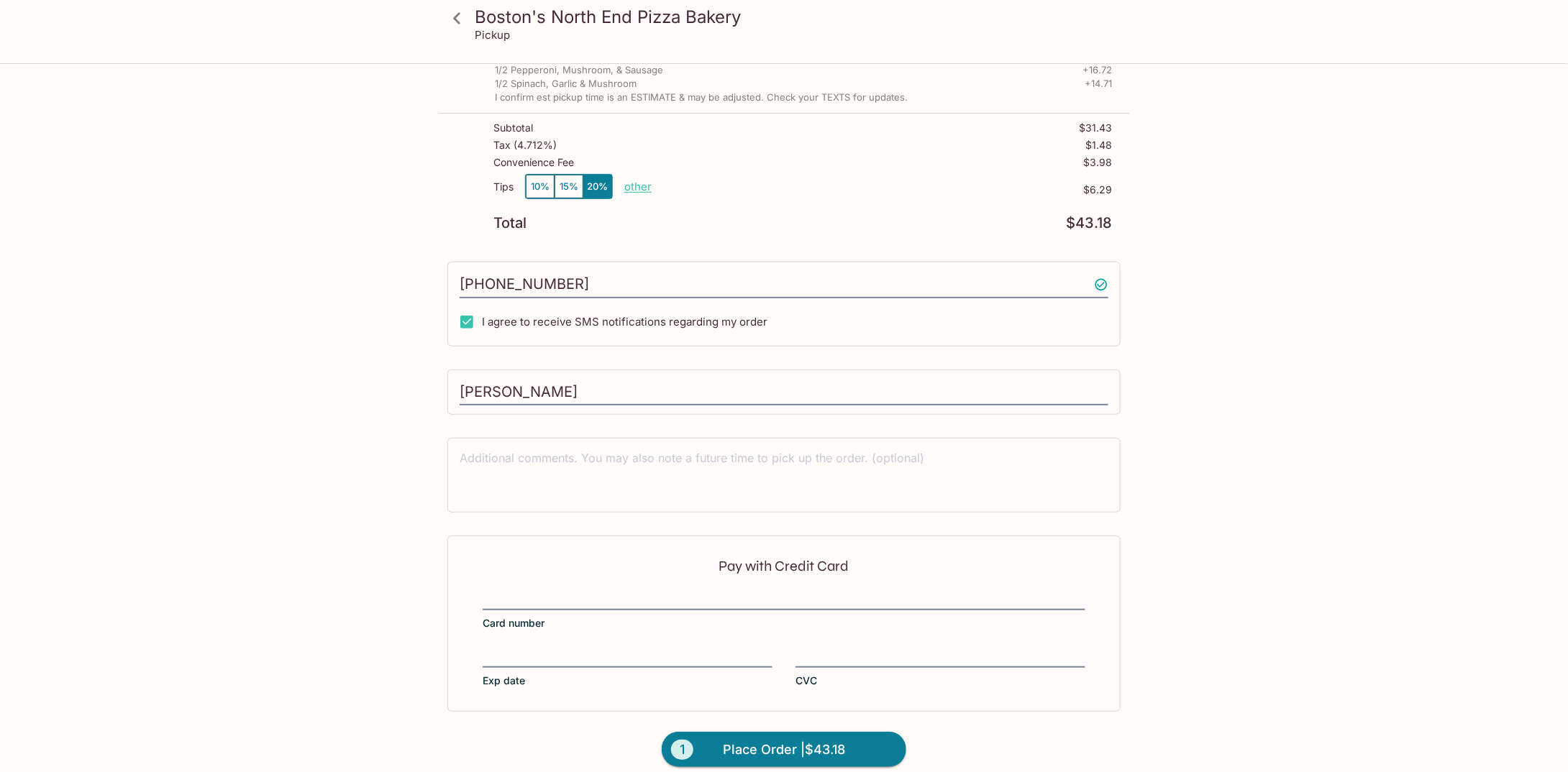
scroll to position [148, 0]
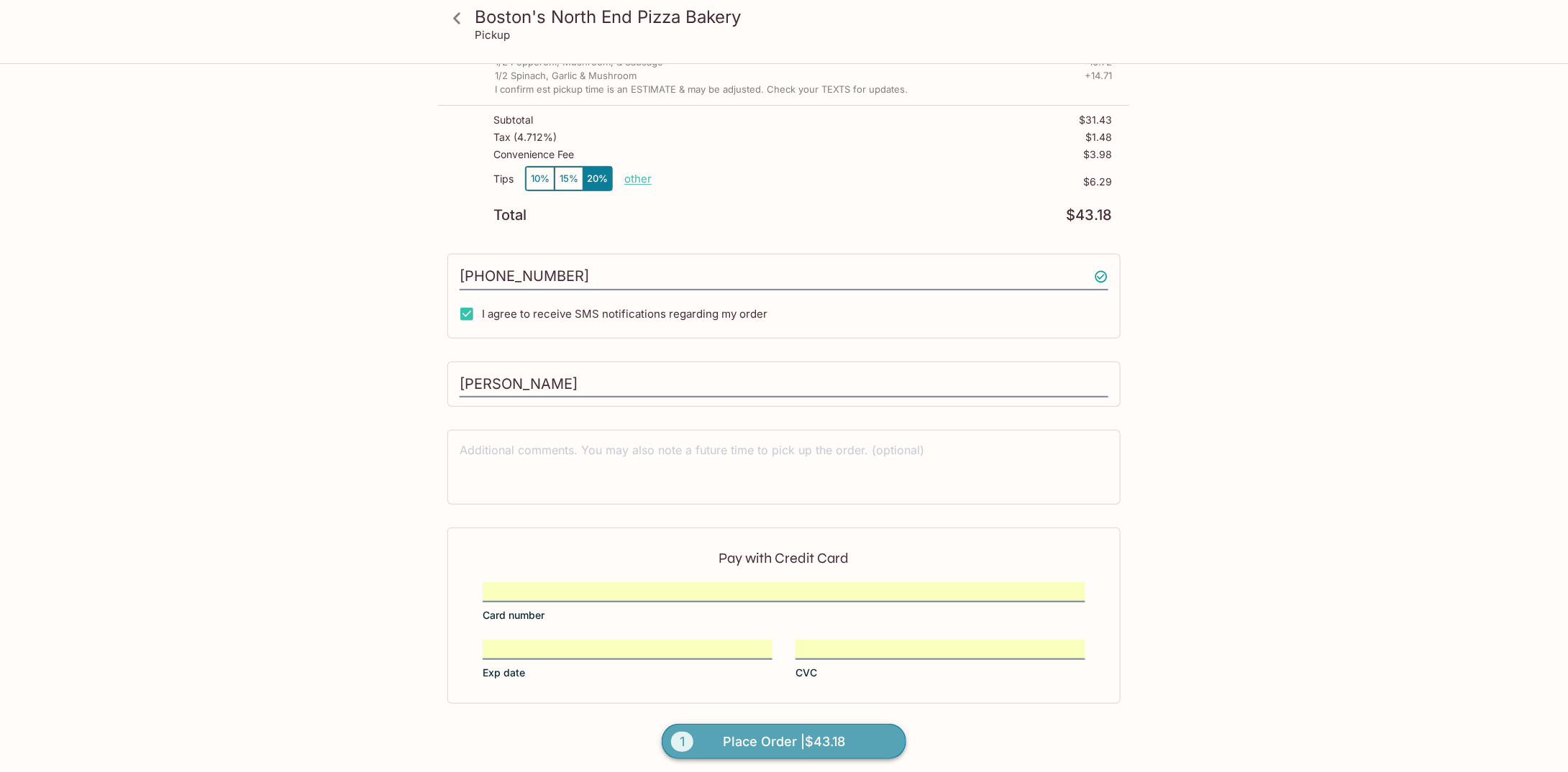
click at [796, 737] on span "Place Order | $43.18" at bounding box center [783, 741] width 122 height 23
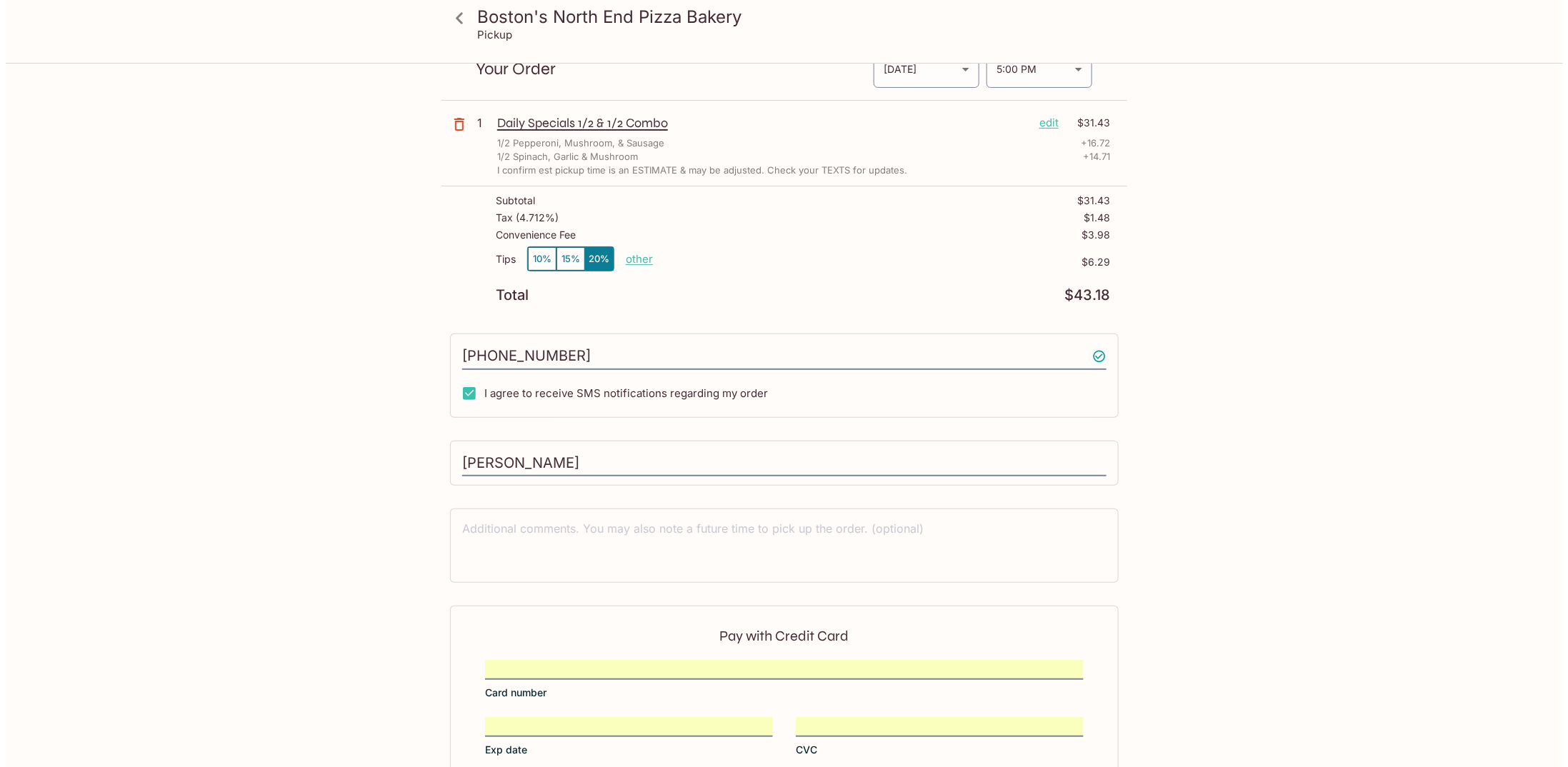
scroll to position [0, 0]
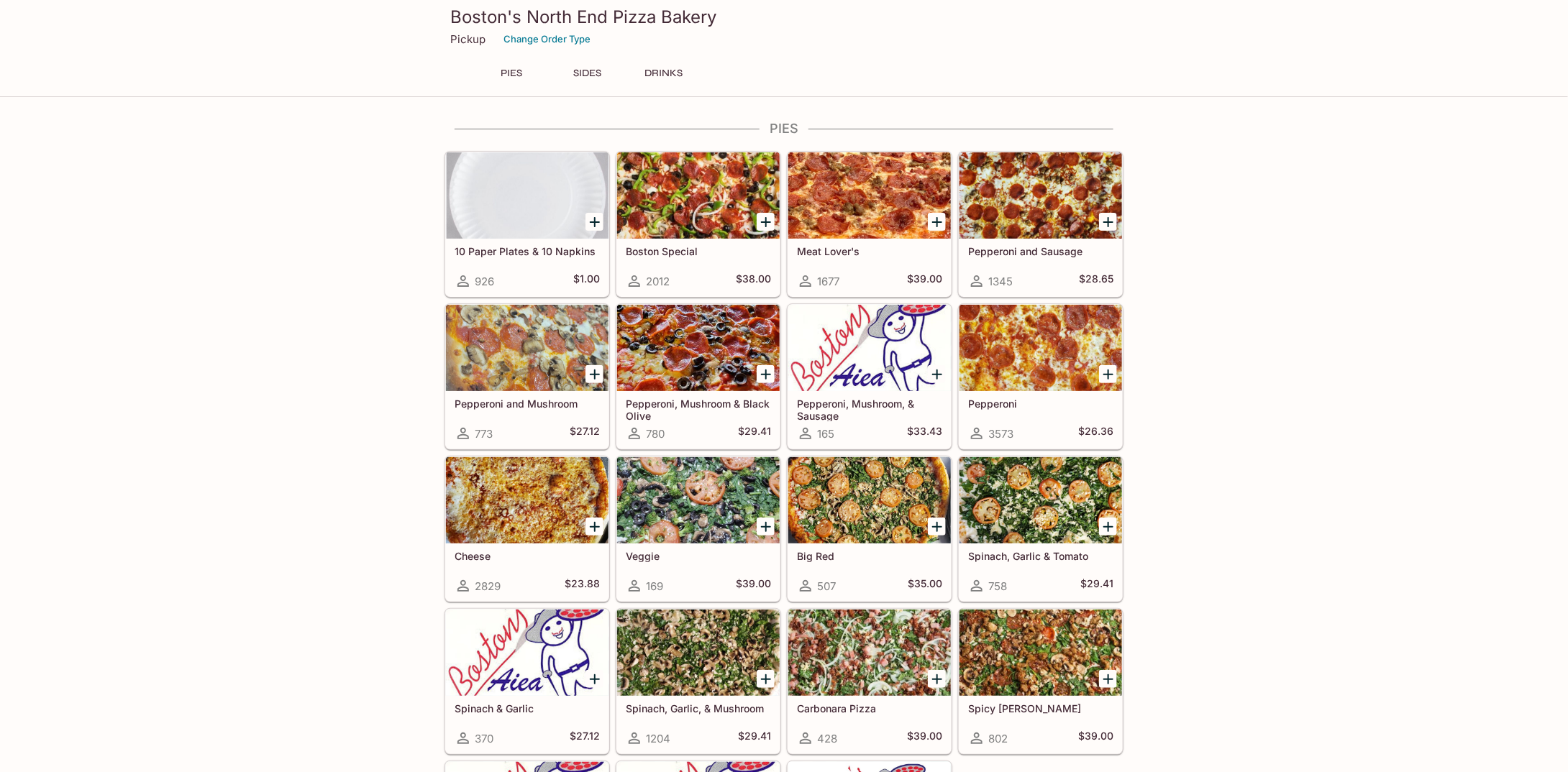
click at [881, 487] on div at bounding box center [870, 501] width 163 height 87
click at [674, 201] on div at bounding box center [698, 196] width 163 height 87
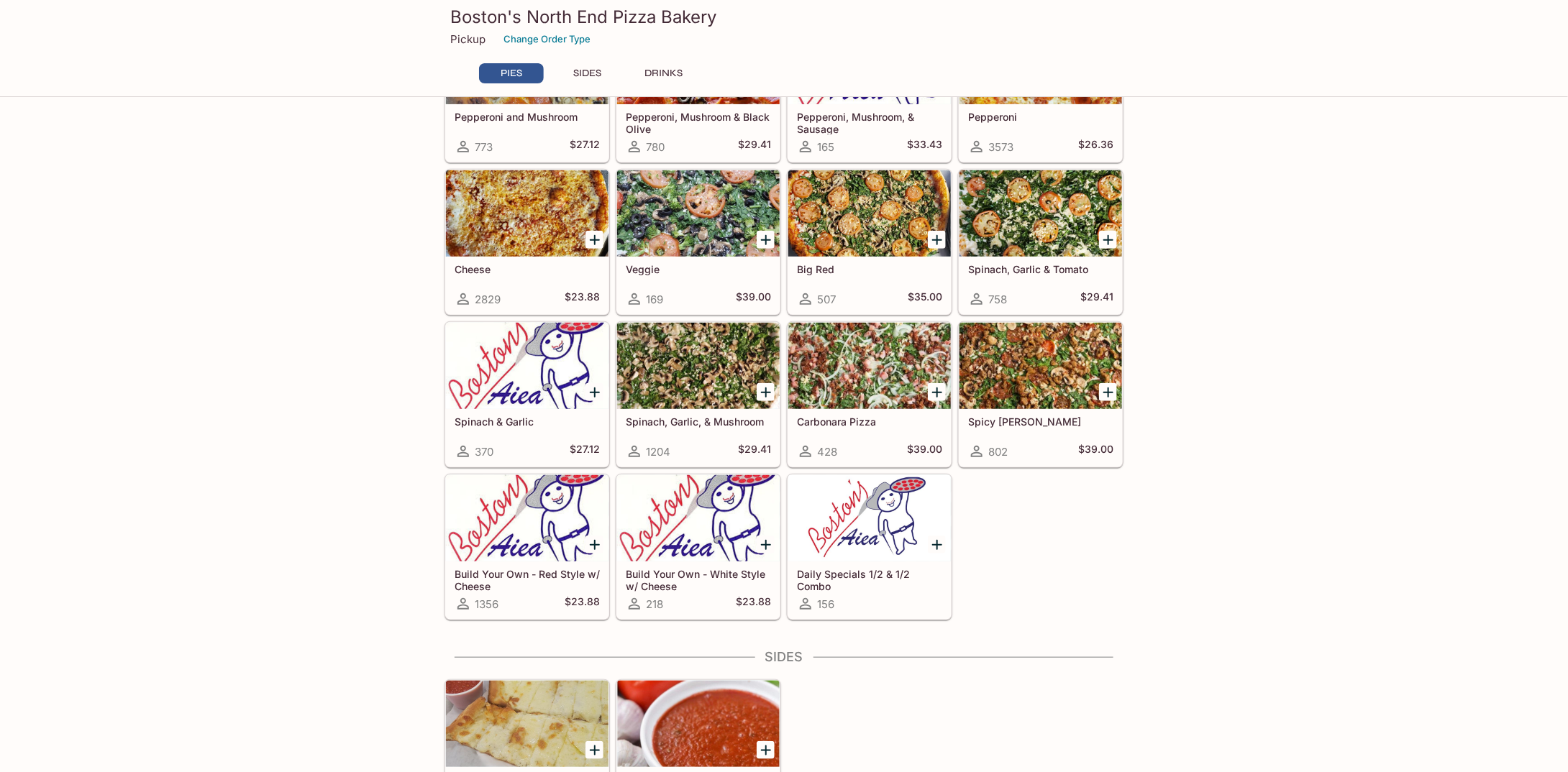
scroll to position [288, 0]
click at [693, 219] on div at bounding box center [698, 213] width 163 height 87
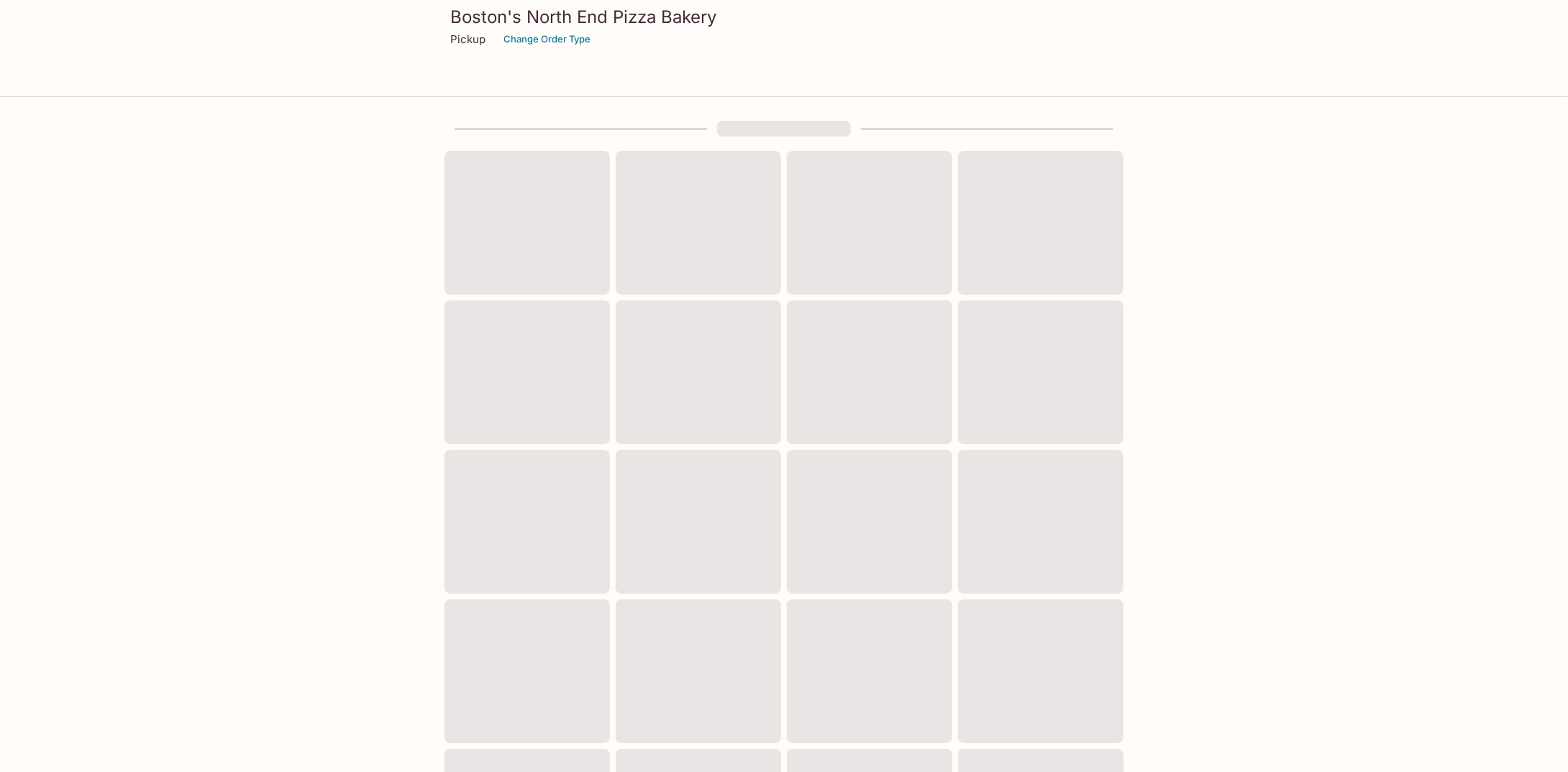
scroll to position [271, 0]
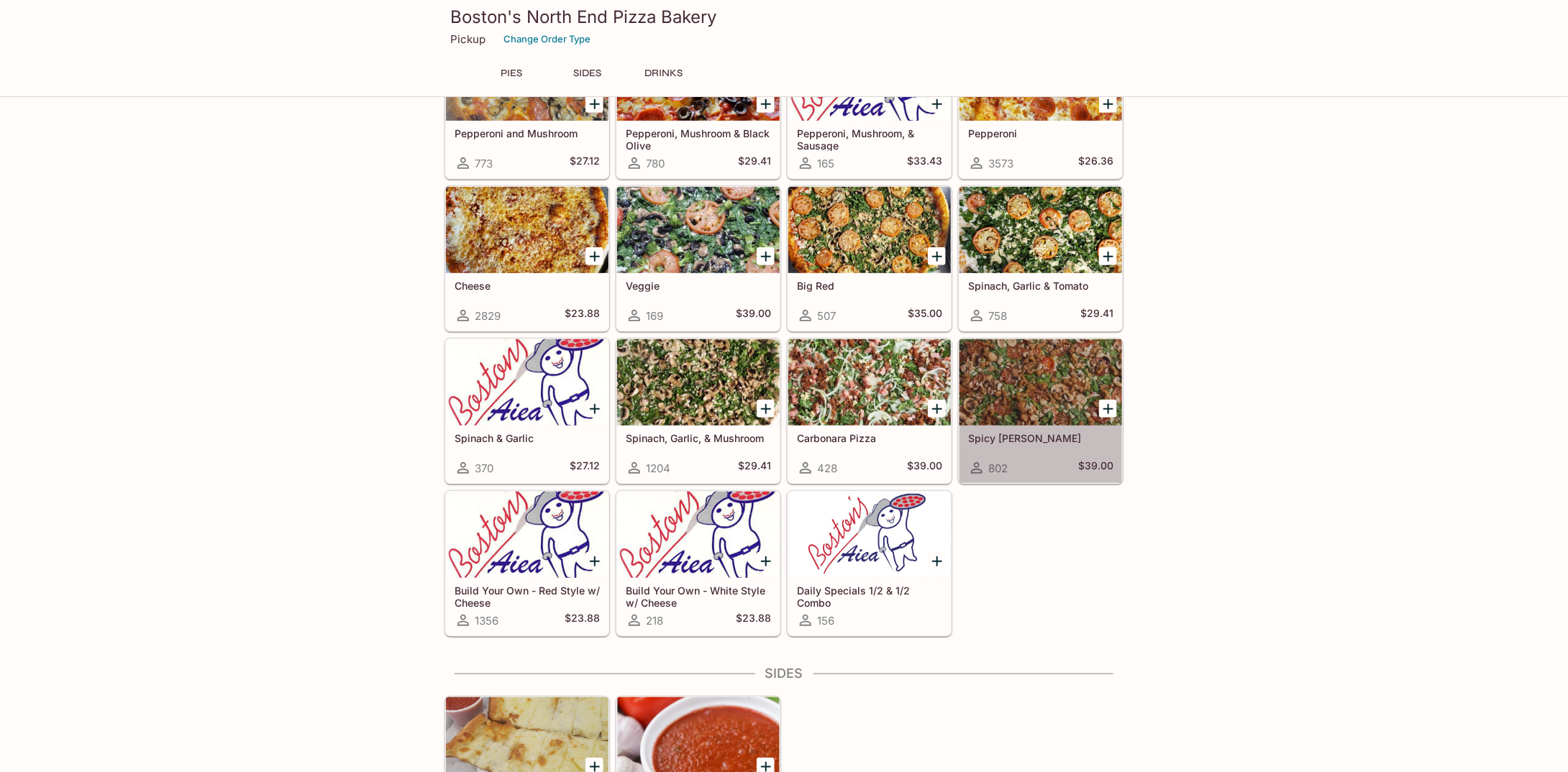
click at [1044, 363] on div at bounding box center [1041, 382] width 163 height 87
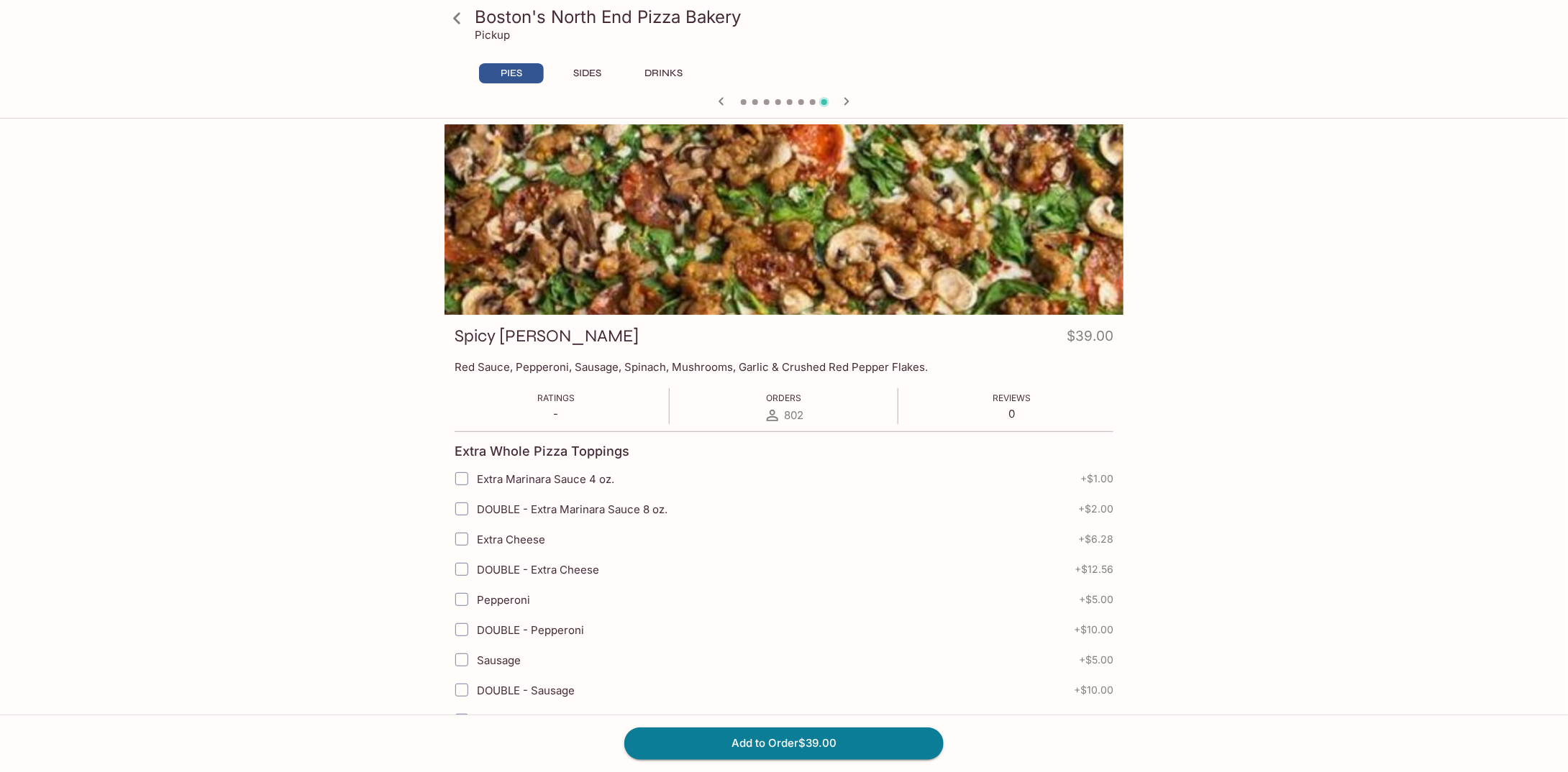
scroll to position [271, 0]
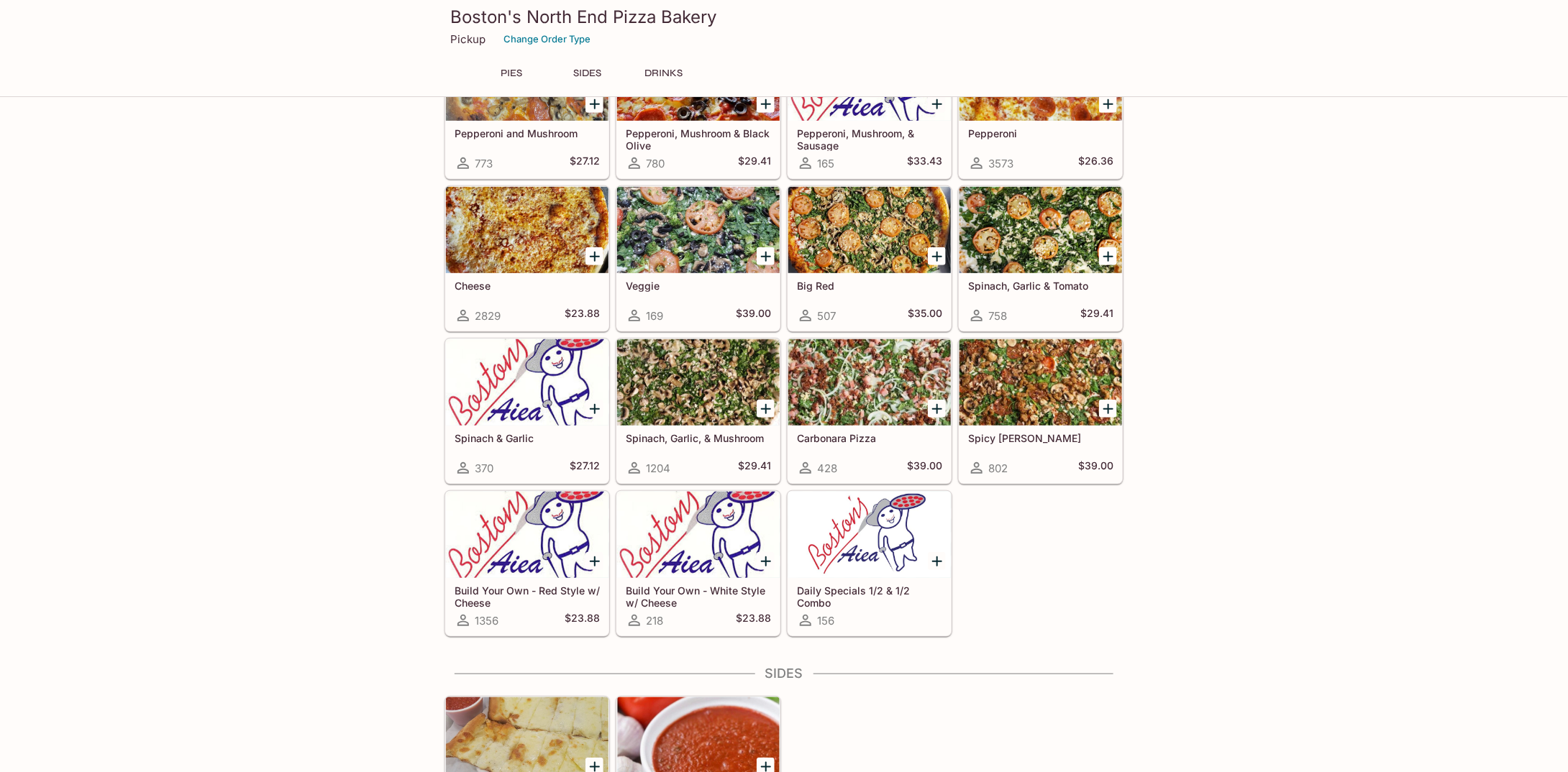
click at [899, 375] on div at bounding box center [870, 382] width 163 height 87
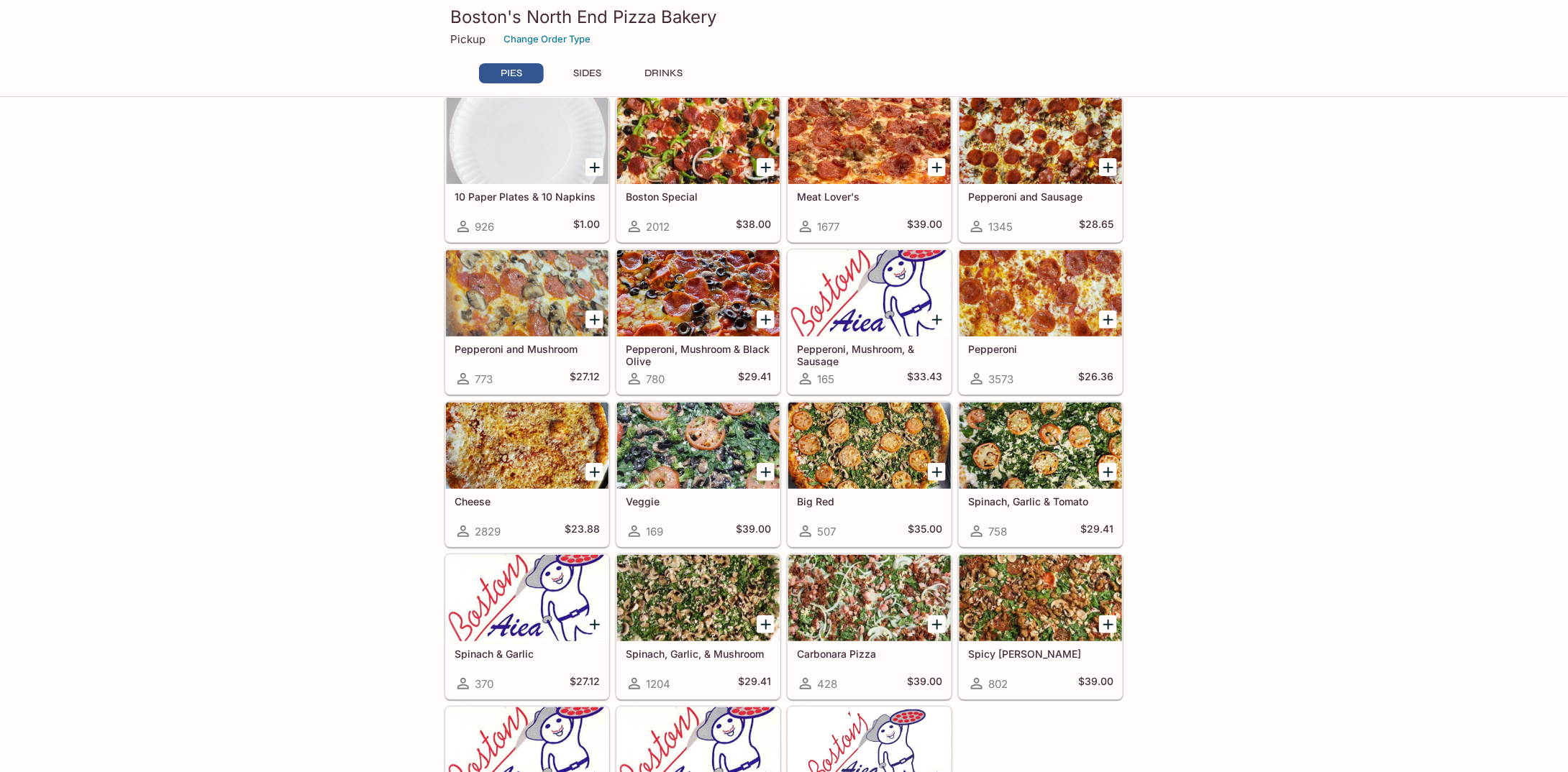
scroll to position [414, 0]
